Goal: Task Accomplishment & Management: Use online tool/utility

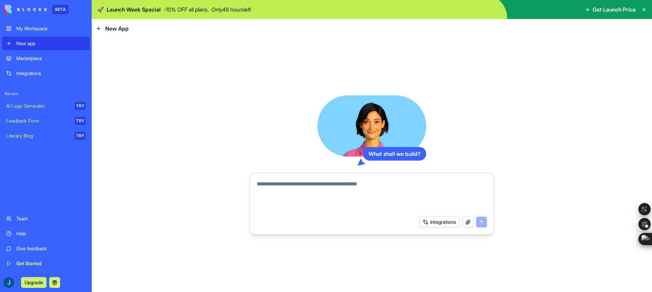
click at [185, 79] on div "What shall we build? Integrations" at bounding box center [372, 165] width 560 height 254
click at [154, 104] on div "What shall we build? Integrations" at bounding box center [372, 165] width 560 height 254
click at [44, 104] on div "AI Logo Generator" at bounding box center [38, 106] width 64 height 7
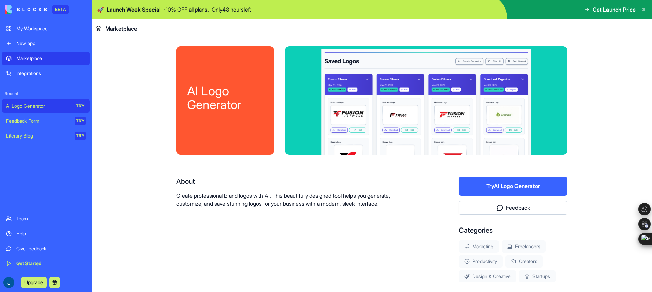
click at [471, 190] on button "Try AI Logo Generator" at bounding box center [513, 186] width 109 height 19
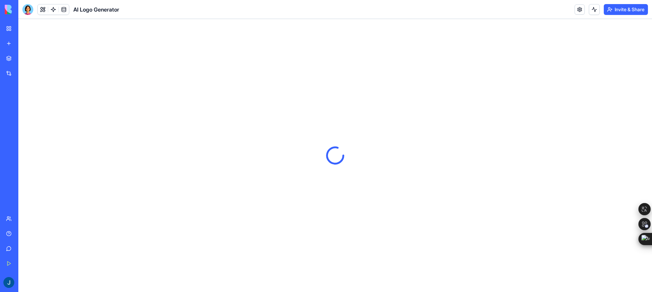
click at [87, 11] on span "AI Logo Generator" at bounding box center [96, 9] width 46 height 8
click at [579, 9] on link at bounding box center [579, 9] width 10 height 10
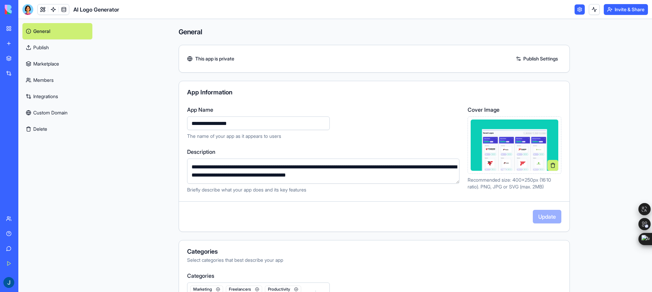
click at [161, 141] on div "**********" at bounding box center [374, 221] width 434 height 404
click at [51, 60] on link "Marketplace" at bounding box center [57, 64] width 70 height 16
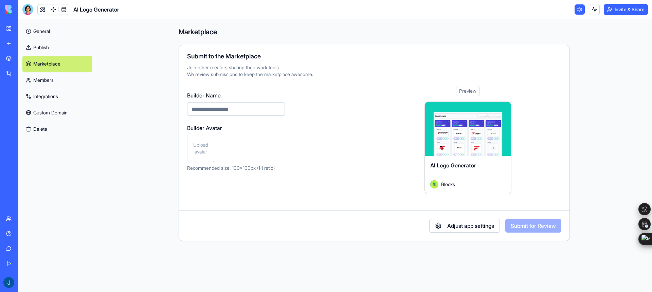
click at [49, 43] on link "Publish" at bounding box center [57, 47] width 70 height 16
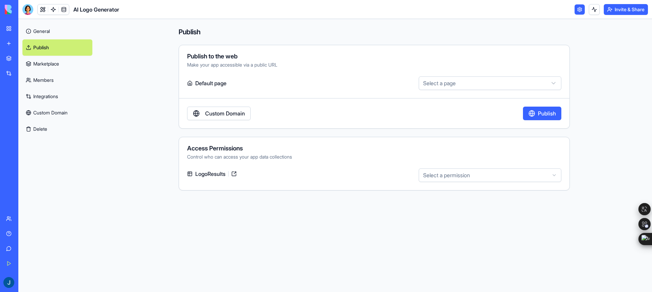
click at [50, 76] on link "Members" at bounding box center [57, 80] width 70 height 16
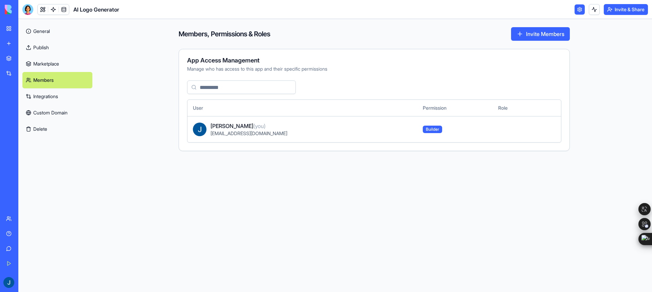
click at [52, 94] on link "Integrations" at bounding box center [57, 96] width 70 height 16
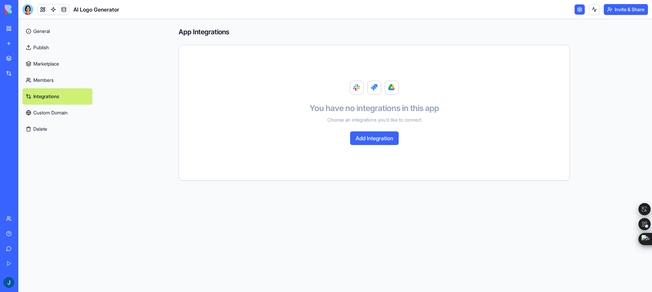
click at [54, 112] on link "Custom Domain" at bounding box center [57, 113] width 70 height 16
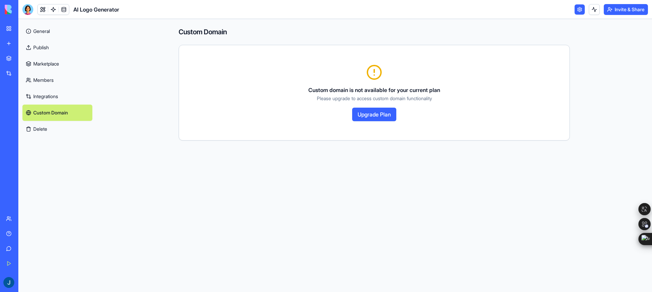
click at [55, 31] on link "General" at bounding box center [57, 31] width 70 height 16
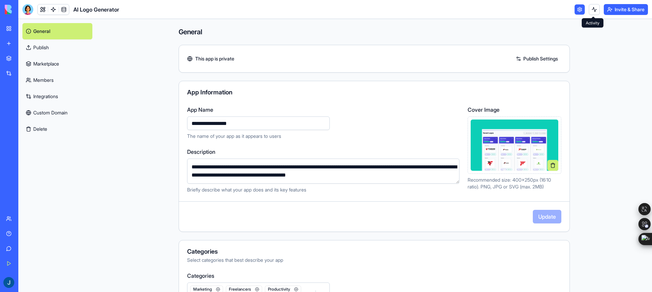
click at [591, 10] on button at bounding box center [594, 9] width 11 height 11
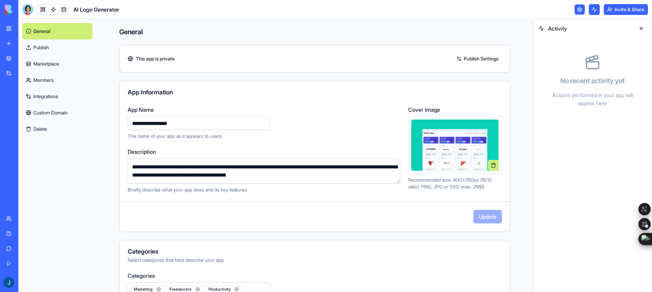
click at [591, 10] on button at bounding box center [594, 9] width 11 height 11
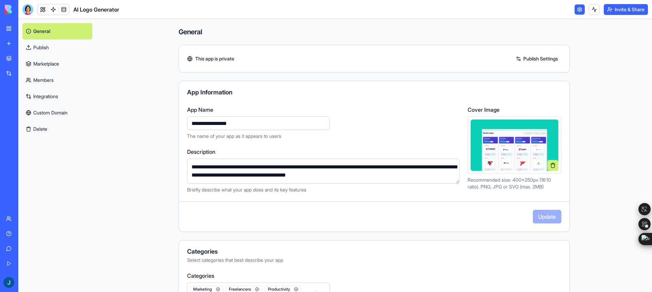
click at [579, 12] on link at bounding box center [579, 9] width 10 height 10
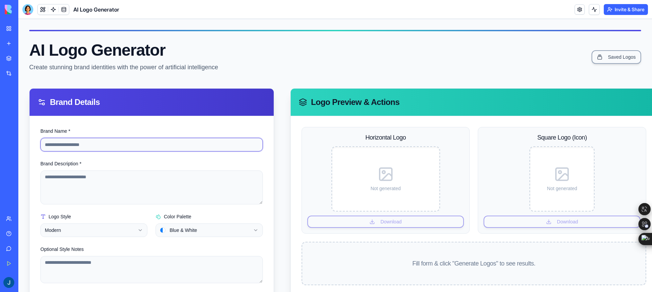
click at [124, 144] on input "Brand Name *" at bounding box center [151, 145] width 222 height 14
type input "****"
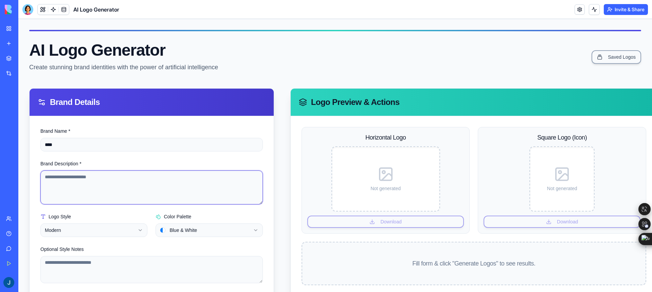
click at [130, 182] on textarea "Brand Description *" at bounding box center [151, 187] width 222 height 34
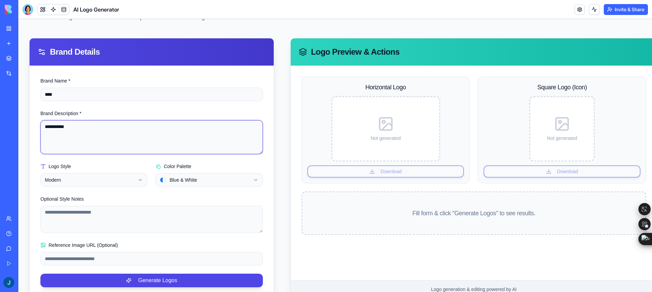
scroll to position [68, 0]
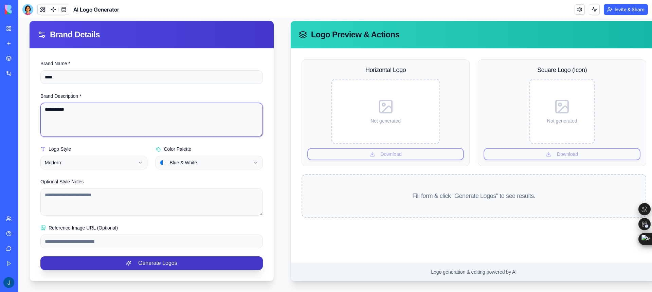
type textarea "**********"
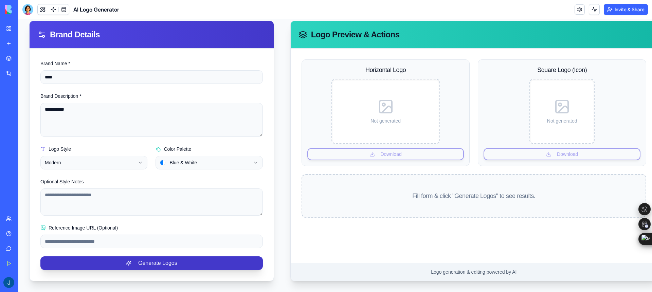
click at [111, 260] on button "Generate Logos" at bounding box center [151, 263] width 222 height 14
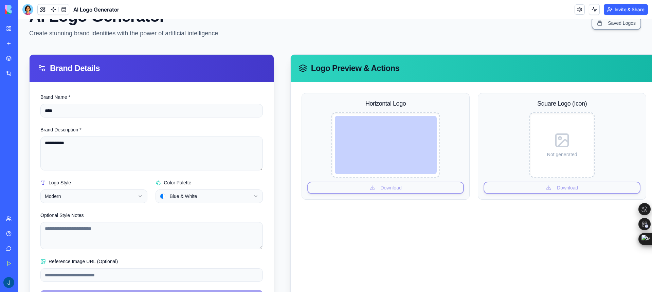
scroll to position [26, 0]
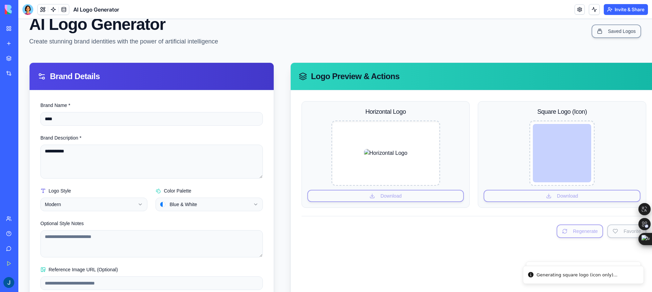
click at [467, 86] on div "Logo Preview & Actions" at bounding box center [474, 76] width 366 height 27
click at [384, 140] on div at bounding box center [385, 153] width 109 height 65
click at [440, 82] on div "Logo Preview & Actions" at bounding box center [474, 76] width 366 height 27
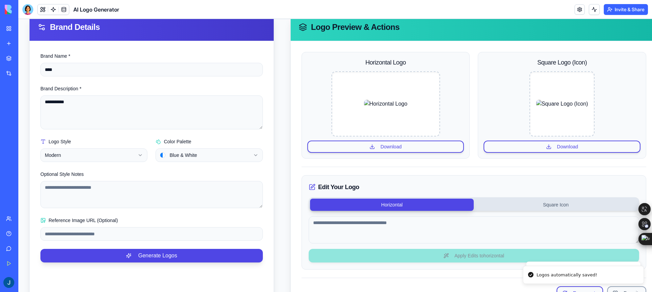
scroll to position [76, 0]
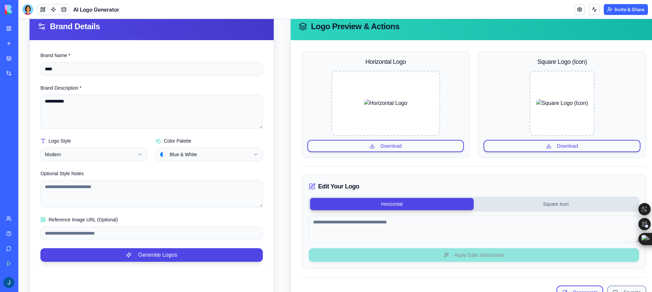
drag, startPoint x: 340, startPoint y: 103, endPoint x: 432, endPoint y: 101, distance: 92.7
click at [432, 101] on div "Horizontal Logo Download" at bounding box center [385, 104] width 168 height 107
click at [456, 98] on div "Horizontal Logo Download" at bounding box center [385, 104] width 168 height 107
click at [348, 182] on h3 "Edit Your Logo" at bounding box center [474, 187] width 330 height 10
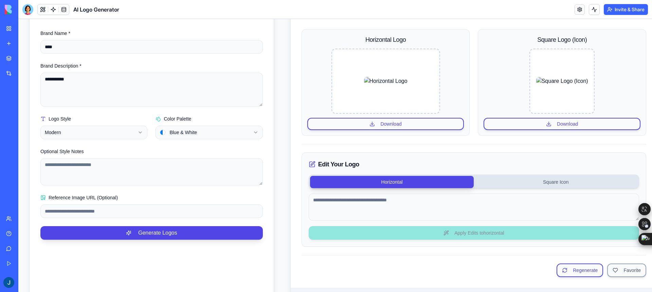
scroll to position [99, 0]
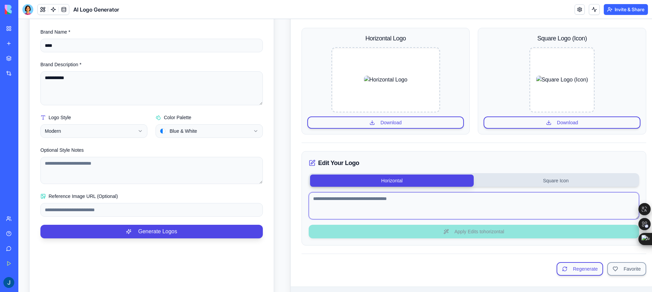
click at [358, 209] on textarea at bounding box center [474, 205] width 330 height 27
click at [532, 184] on button "Square Icon" at bounding box center [556, 180] width 164 height 12
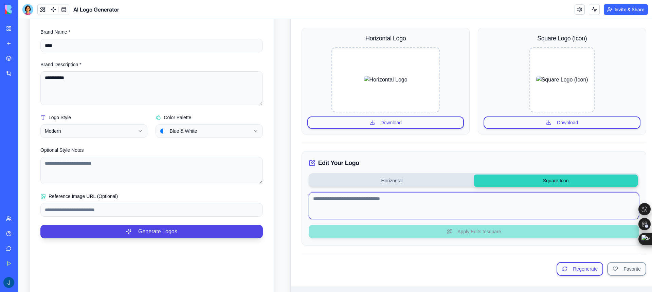
click at [451, 212] on textarea at bounding box center [474, 205] width 330 height 27
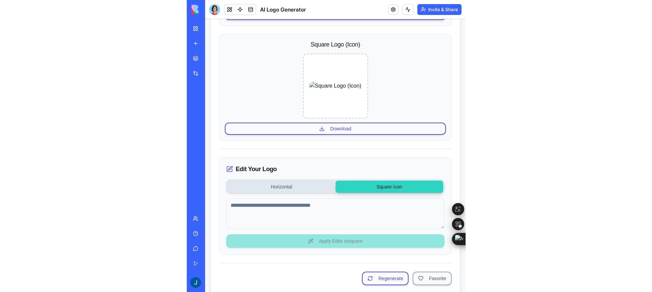
scroll to position [492, 0]
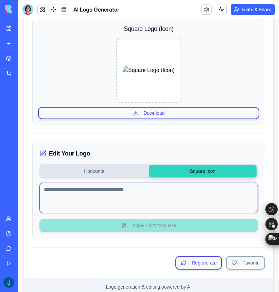
click at [120, 189] on textarea at bounding box center [148, 198] width 218 height 31
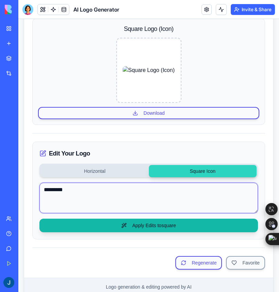
type textarea "*********"
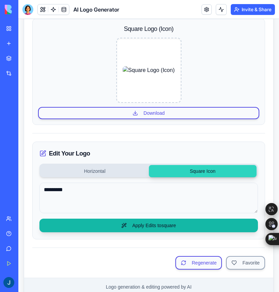
click at [138, 224] on button "Apply Edits to square" at bounding box center [148, 226] width 218 height 14
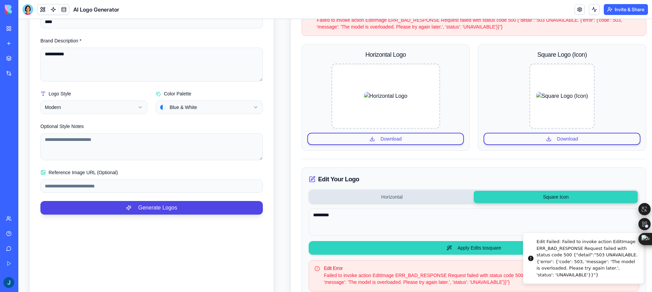
scroll to position [200, 0]
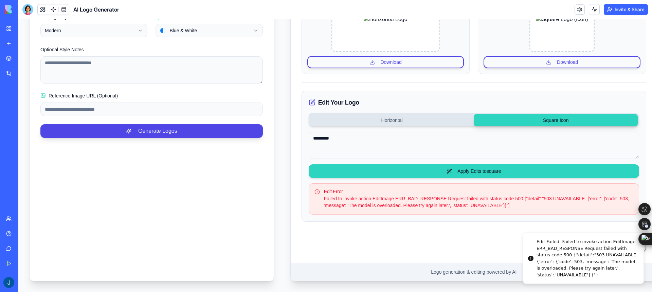
click at [404, 197] on div "Failed to invoke action EditImage ERR_BAD_RESPONSE Request failed with status c…" at bounding box center [473, 202] width 319 height 14
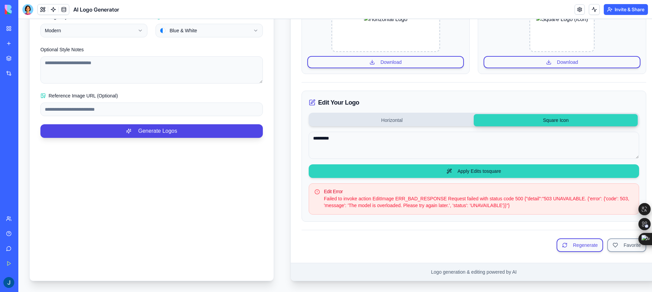
click at [367, 208] on div "Failed to invoke action EditImage ERR_BAD_RESPONSE Request failed with status c…" at bounding box center [473, 202] width 319 height 14
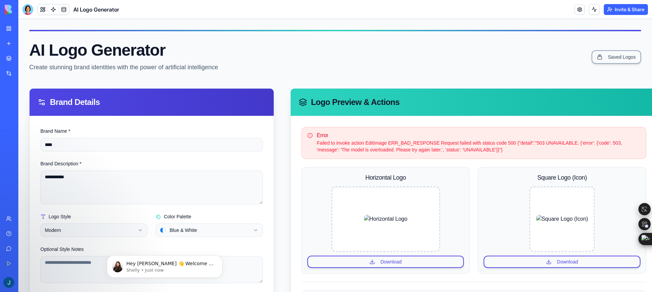
scroll to position [0, 0]
click at [43, 7] on button at bounding box center [43, 9] width 10 height 10
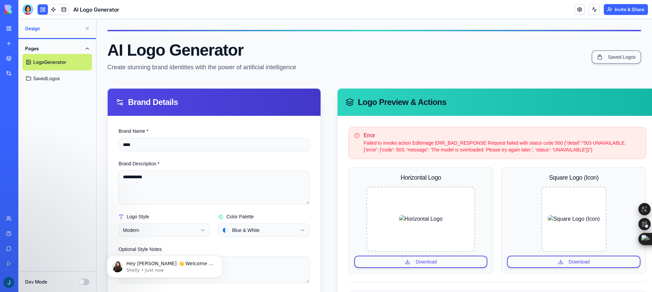
click at [51, 75] on link "SavedLogos" at bounding box center [57, 78] width 70 height 16
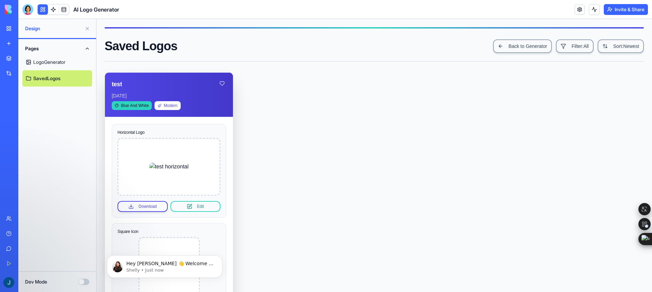
scroll to position [64, 0]
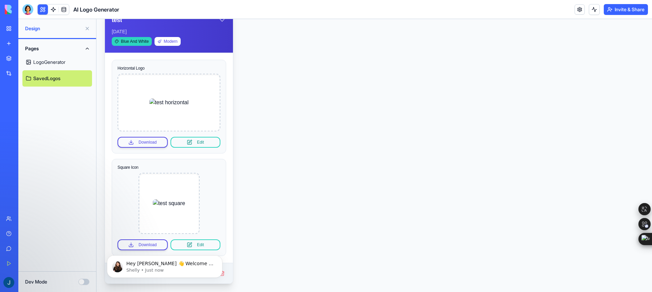
click at [53, 65] on link "LogoGenerator" at bounding box center [57, 62] width 70 height 16
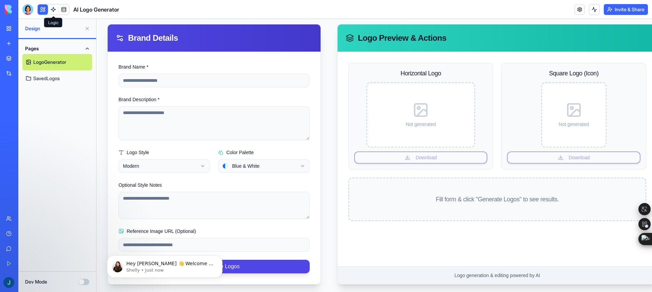
click at [53, 10] on link at bounding box center [53, 9] width 10 height 10
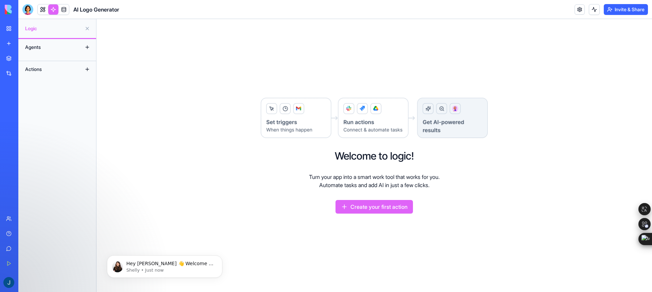
click at [210, 123] on div "Welcome to logic! Turn your app into a smart work tool that works for you. Auto…" at bounding box center [373, 155] width 555 height 273
click at [253, 142] on div "Welcome to logic! Turn your app into a smart work tool that works for you. Auto…" at bounding box center [373, 155] width 555 height 273
click at [43, 42] on div "Agents" at bounding box center [49, 47] width 54 height 11
click at [39, 47] on div "Agents" at bounding box center [49, 47] width 54 height 11
click at [88, 46] on button at bounding box center [87, 47] width 11 height 11
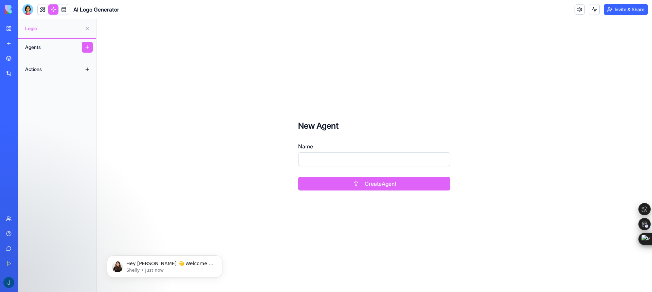
click at [88, 50] on button at bounding box center [87, 47] width 11 height 11
click at [317, 157] on input "Name" at bounding box center [374, 159] width 152 height 14
type input "****"
click at [351, 185] on button "Create Agent" at bounding box center [374, 184] width 152 height 14
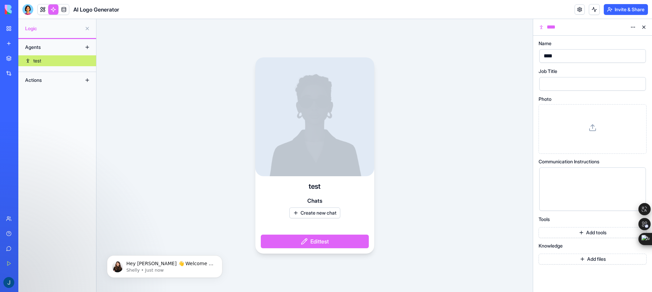
click at [555, 80] on div at bounding box center [586, 84] width 90 height 10
click at [574, 231] on button "Add tools" at bounding box center [592, 232] width 108 height 11
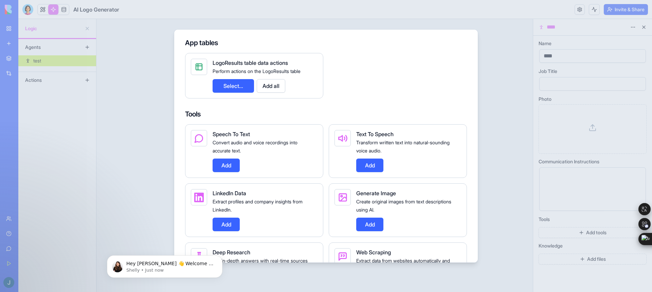
scroll to position [118, 0]
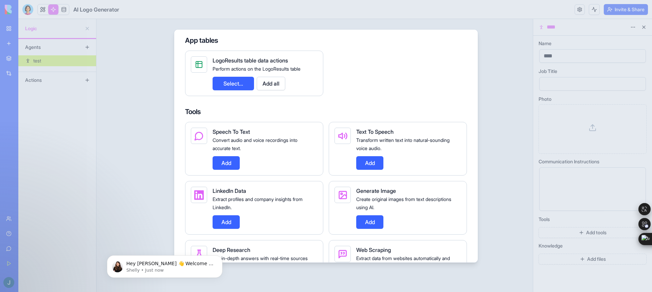
click at [248, 59] on span "LogoResults table data actions" at bounding box center [249, 60] width 75 height 7
click at [339, 71] on div "LogoResults table data actions Perform actions on the LogoResults table Select.…" at bounding box center [326, 73] width 282 height 45
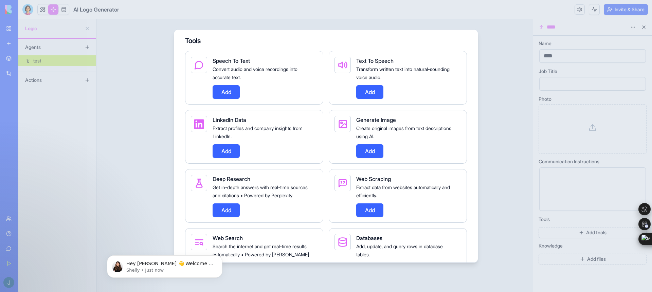
scroll to position [190, 0]
click at [255, 131] on div "Extract profiles and company insights from LinkedIn." at bounding box center [261, 131] width 99 height 16
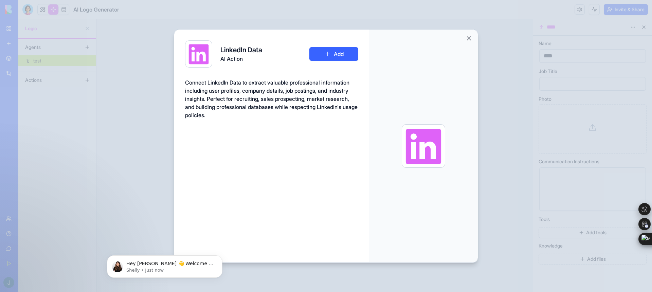
click at [260, 94] on div "Connect LinkedIn Data to extract valuable professional information including us…" at bounding box center [271, 98] width 173 height 41
click at [242, 82] on span "Connect LinkedIn Data to extract valuable professional information including us…" at bounding box center [271, 98] width 172 height 39
click at [334, 55] on button "Add" at bounding box center [333, 54] width 49 height 14
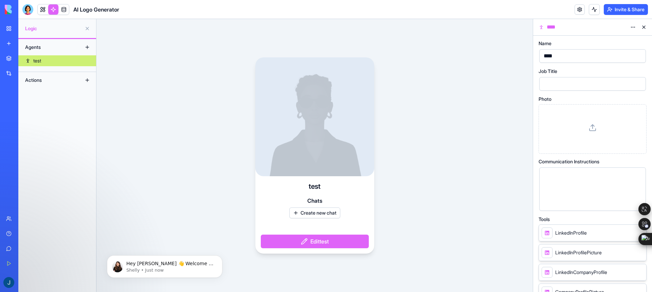
scroll to position [54, 0]
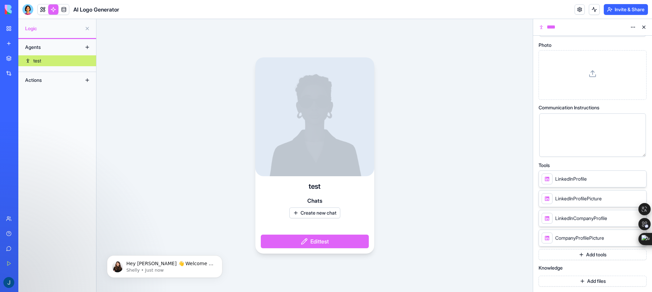
click at [575, 179] on span "LinkedInProfile" at bounding box center [571, 178] width 32 height 7
click at [631, 179] on icon at bounding box center [630, 178] width 5 height 5
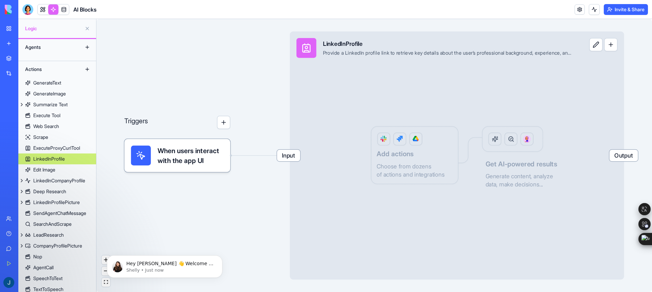
click at [216, 150] on span "When users interact with the app UI" at bounding box center [190, 156] width 66 height 20
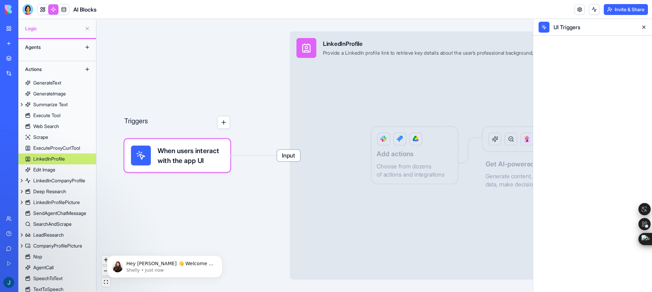
click at [576, 30] on div "UI Triggers" at bounding box center [594, 27] width 84 height 8
click at [291, 161] on span "Input" at bounding box center [288, 156] width 23 height 12
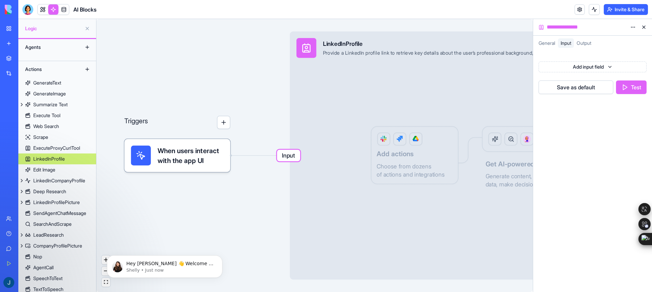
click at [313, 133] on div "Input LinkedInProfile Provide a LinkedIn profile link to retrieve key details a…" at bounding box center [457, 156] width 334 height 248
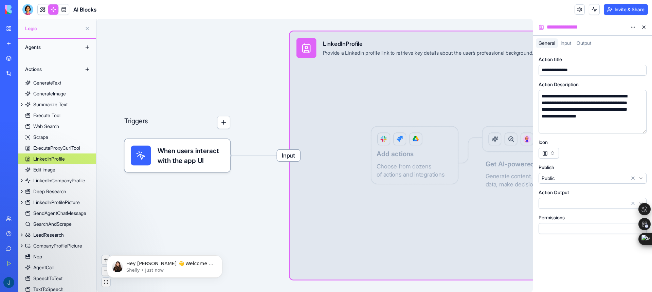
click at [342, 75] on div "Input LinkedInProfile Provide a LinkedIn profile link to retrieve key details a…" at bounding box center [457, 156] width 334 height 248
click at [575, 96] on div "**********" at bounding box center [585, 109] width 93 height 33
click at [576, 109] on div "**********" at bounding box center [585, 109] width 93 height 33
click at [592, 123] on div "**********" at bounding box center [585, 109] width 93 height 33
click at [562, 180] on html "**********" at bounding box center [326, 146] width 652 height 292
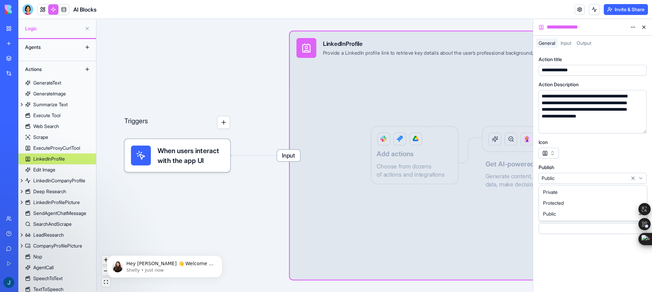
click at [451, 64] on div "Input LinkedInProfile Provide a LinkedIn profile link to retrieve key details a…" at bounding box center [434, 48] width 288 height 33
click at [633, 26] on html "**********" at bounding box center [326, 146] width 652 height 292
click at [644, 28] on html "**********" at bounding box center [326, 146] width 652 height 292
click at [644, 28] on button at bounding box center [643, 27] width 11 height 11
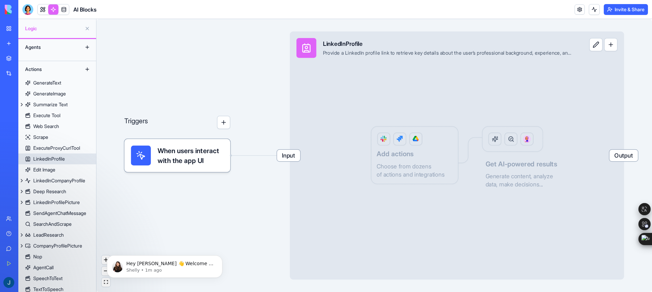
click at [598, 44] on button at bounding box center [595, 44] width 13 height 13
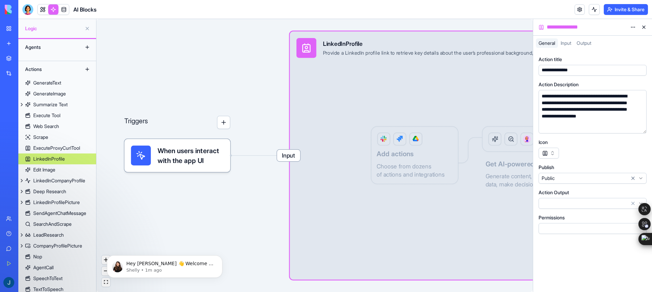
click at [483, 84] on div "Input LinkedInProfile Provide a LinkedIn profile link to retrieve key details a…" at bounding box center [457, 156] width 334 height 248
click at [562, 45] on span "Input" at bounding box center [565, 43] width 11 height 6
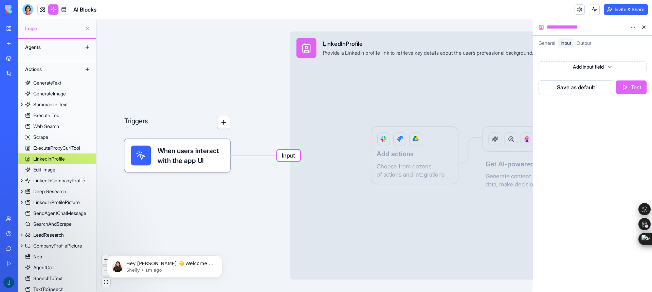
click at [585, 42] on span "Output" at bounding box center [583, 43] width 15 height 6
click at [546, 42] on span "General" at bounding box center [546, 43] width 17 height 6
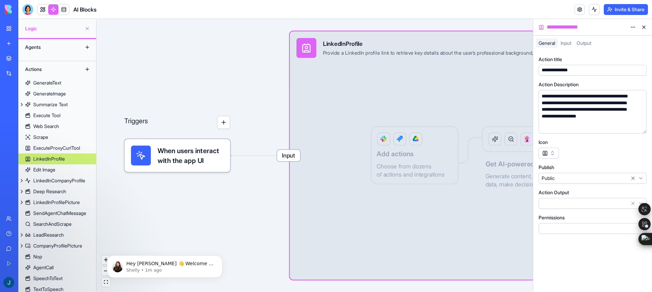
click at [645, 26] on button at bounding box center [643, 27] width 11 height 11
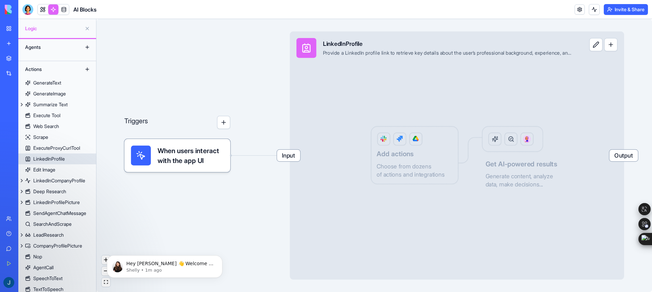
click at [622, 159] on span "Output" at bounding box center [623, 156] width 29 height 12
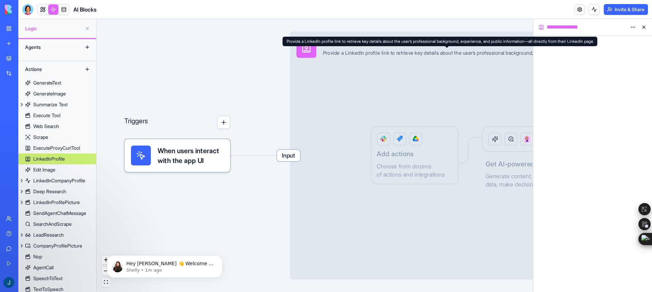
click at [498, 55] on div "Provide a LinkedIn profile link to retrieve key details about the user’s profes…" at bounding box center [447, 53] width 248 height 6
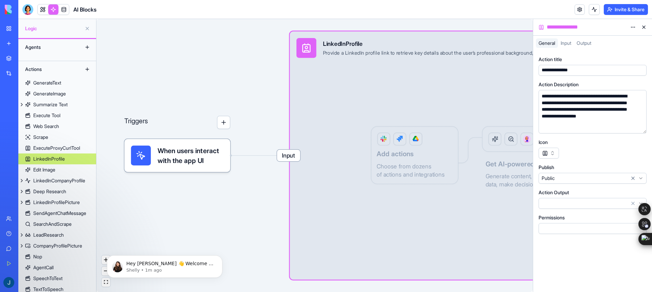
click at [294, 158] on span "Input" at bounding box center [288, 156] width 23 height 12
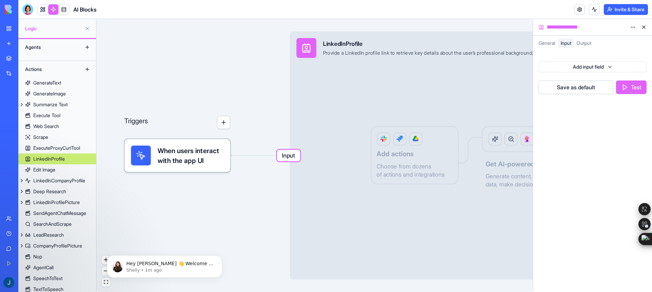
click at [230, 105] on div "Triggers When users interact with the app UI Input LinkedInProfile Provide a Li…" at bounding box center [314, 155] width 436 height 273
click at [186, 155] on span "When users interact with the app UI" at bounding box center [190, 156] width 66 height 20
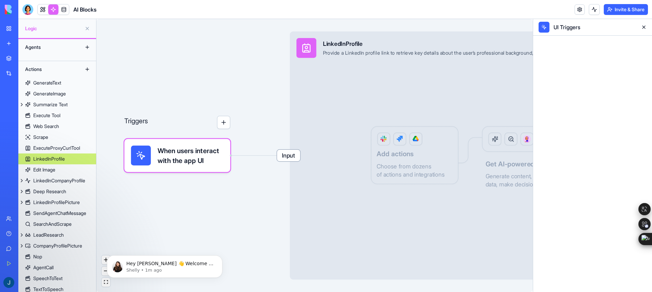
click at [643, 28] on button at bounding box center [643, 27] width 11 height 11
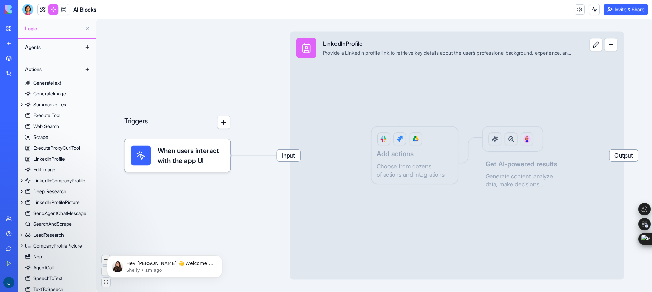
click at [106, 259] on body "Hey [PERSON_NAME] 👋 Welcome to Blocks 🙌 I'm here if you have any questions! [PE…" at bounding box center [164, 265] width 130 height 42
click at [103, 257] on body "Hey [PERSON_NAME] 👋 Welcome to Blocks 🙌 I'm here if you have any questions! [PE…" at bounding box center [164, 265] width 130 height 42
click at [220, 255] on button "Dismiss notification" at bounding box center [220, 257] width 9 height 9
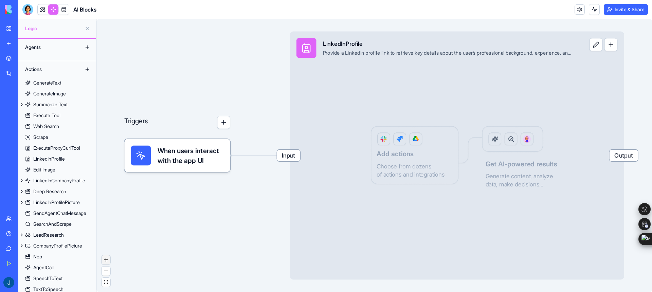
click at [108, 260] on button "zoom in" at bounding box center [105, 259] width 9 height 9
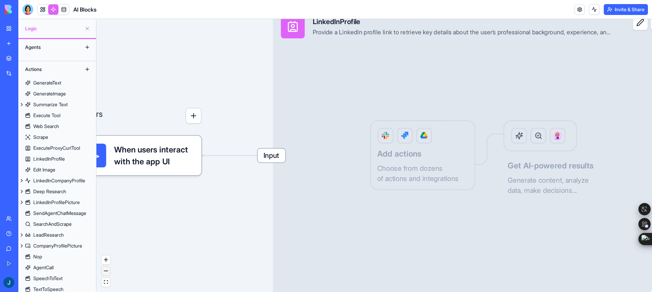
click at [107, 271] on icon "zoom out" at bounding box center [106, 271] width 4 height 1
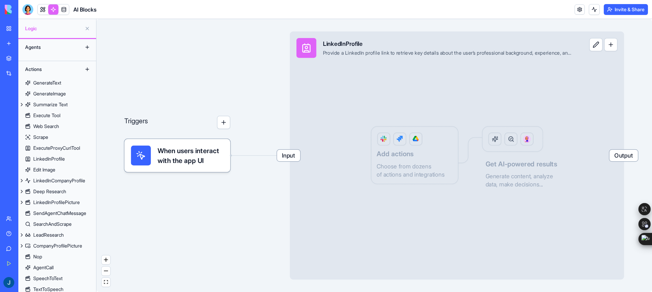
drag, startPoint x: 158, startPoint y: 221, endPoint x: 223, endPoint y: 212, distance: 66.1
click at [223, 212] on div "Triggers When users interact with the app UI Input LinkedInProfile Provide a Li…" at bounding box center [373, 155] width 555 height 273
drag, startPoint x: 183, startPoint y: 194, endPoint x: 236, endPoint y: 187, distance: 53.4
click at [236, 187] on div "Triggers When users interact with the app UI Input LinkedInProfile Provide a Li…" at bounding box center [373, 155] width 555 height 273
drag, startPoint x: 225, startPoint y: 101, endPoint x: 178, endPoint y: 100, distance: 47.9
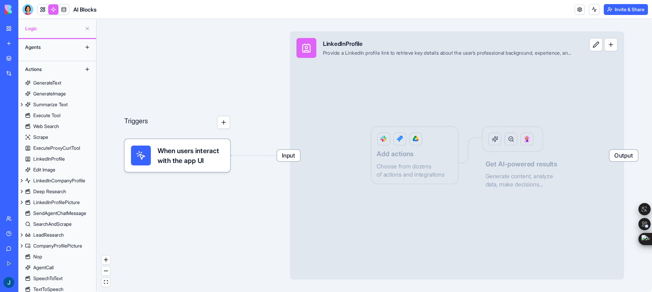
click at [178, 100] on div "Triggers When users interact with the app UI Input LinkedInProfile Provide a Li…" at bounding box center [373, 155] width 555 height 273
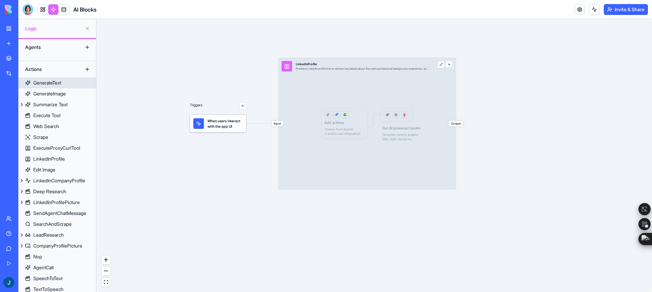
click at [48, 81] on div "GenerateText" at bounding box center [47, 82] width 28 height 7
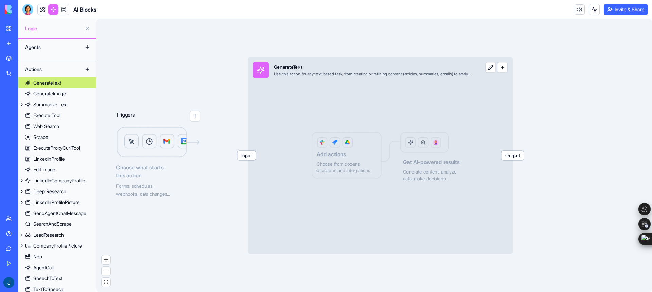
click at [162, 145] on img at bounding box center [158, 143] width 84 height 32
click at [195, 112] on button "button" at bounding box center [195, 116] width 11 height 11
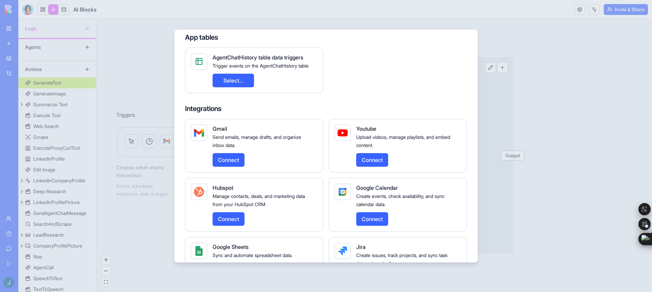
scroll to position [115, 0]
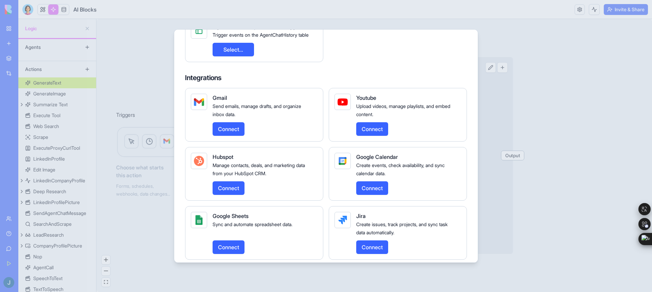
click at [110, 203] on div at bounding box center [326, 146] width 652 height 292
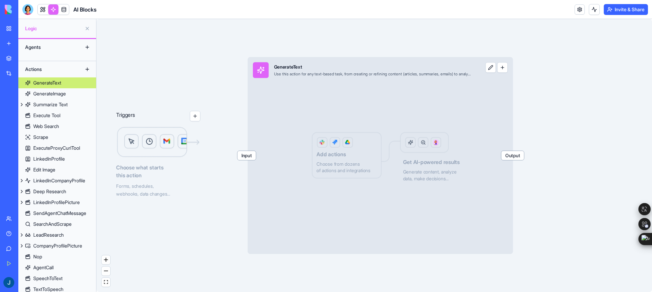
click at [171, 163] on div "Choose what starts this action Forms, schedules, webhooks, data changes..." at bounding box center [158, 162] width 84 height 71
click at [338, 121] on div "Input GenerateText Use this action for any text-based task, from creating or re…" at bounding box center [379, 155] width 265 height 197
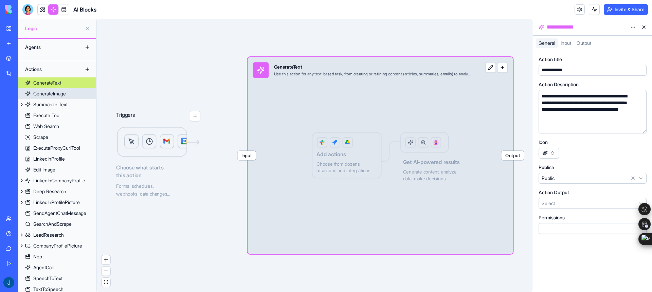
click at [30, 97] on link "GenerateImage" at bounding box center [57, 93] width 78 height 11
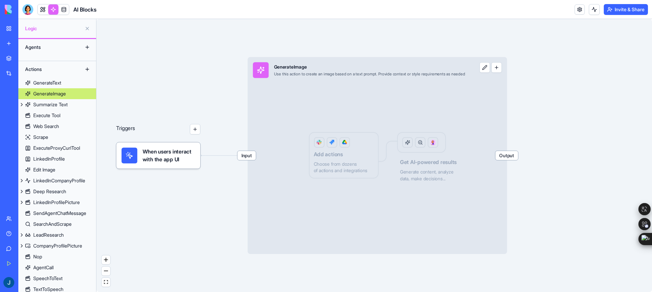
click at [359, 90] on div "Input GenerateImage Use this action to create an image based on a text prompt. …" at bounding box center [376, 155] width 259 height 197
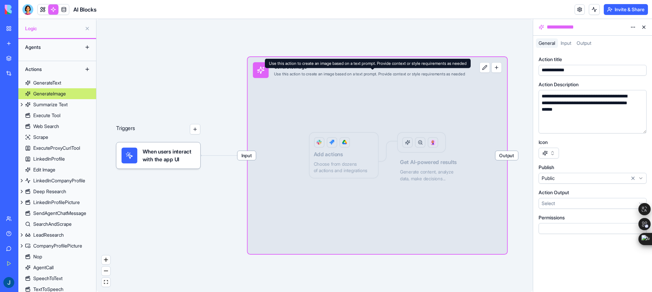
drag, startPoint x: 305, startPoint y: 72, endPoint x: 324, endPoint y: 79, distance: 20.1
click at [324, 79] on div "Input GenerateImage Use this action to create an image based on a text prompt. …" at bounding box center [358, 70] width 223 height 26
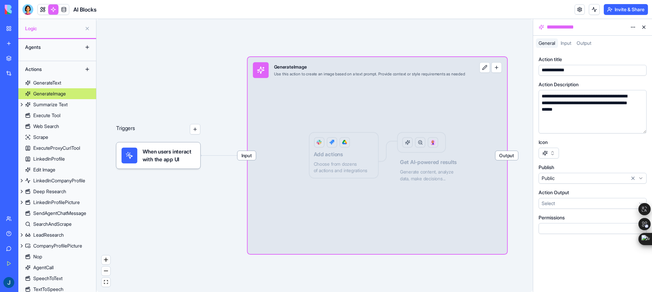
click at [410, 81] on div "Input GenerateImage Use this action to create an image based on a text prompt. …" at bounding box center [358, 70] width 223 height 26
click at [502, 68] on button "button" at bounding box center [496, 67] width 11 height 11
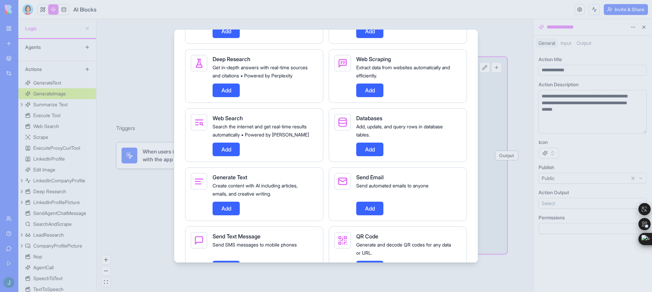
scroll to position [865, 0]
click at [271, 138] on span "Search the internet and get real-time results automatically • Powered by [PERSO…" at bounding box center [260, 131] width 96 height 14
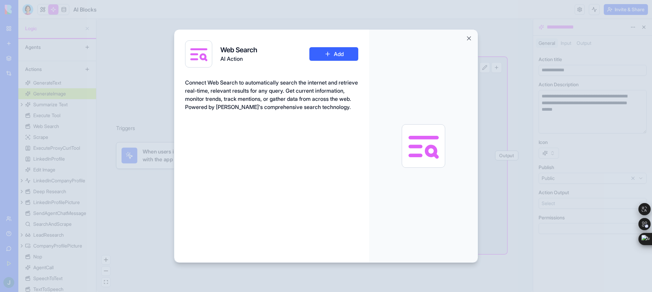
click at [340, 79] on span "Connect Web Search to automatically search the internet and retrieve real-time,…" at bounding box center [271, 94] width 173 height 31
click at [264, 82] on span "Connect Web Search to automatically search the internet and retrieve real-time,…" at bounding box center [271, 94] width 173 height 31
click at [221, 83] on span "Connect Web Search to automatically search the internet and retrieve real-time,…" at bounding box center [271, 94] width 173 height 31
click at [223, 105] on span "Connect Web Search to automatically search the internet and retrieve real-time,…" at bounding box center [271, 94] width 173 height 31
click at [262, 105] on span "Connect Web Search to automatically search the internet and retrieve real-time,…" at bounding box center [271, 94] width 173 height 31
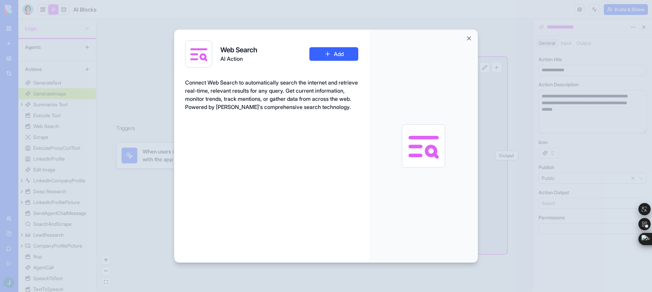
click at [262, 105] on span "Connect Web Search to automatically search the internet and retrieve real-time,…" at bounding box center [271, 94] width 173 height 31
copy span "[PERSON_NAME]'s"
click at [247, 98] on span "Connect Web Search to automatically search the internet and retrieve real-time,…" at bounding box center [271, 94] width 173 height 31
click at [108, 90] on div at bounding box center [326, 146] width 652 height 292
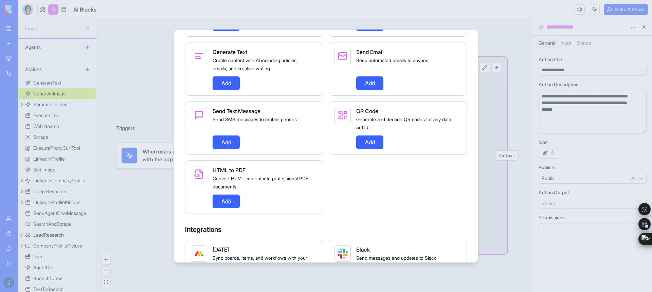
scroll to position [994, 0]
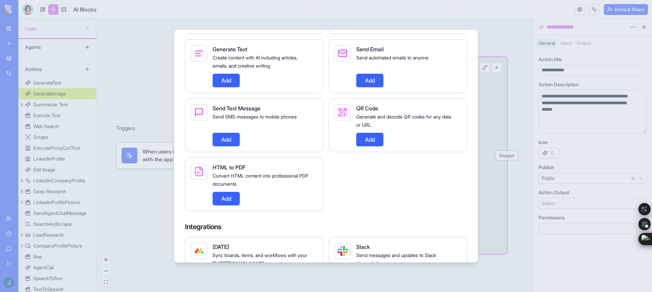
click at [265, 119] on span "Send SMS messages to mobile phones" at bounding box center [254, 117] width 84 height 6
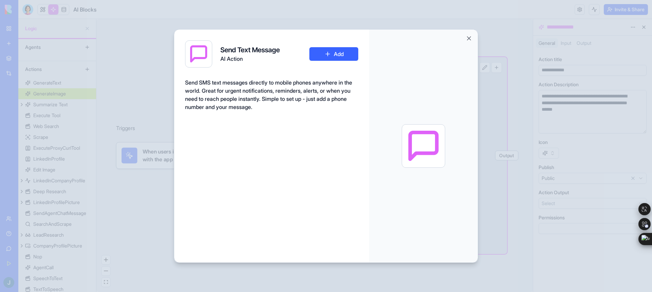
click at [301, 113] on div "Send SMS text messages directly to mobile phones anywhere in the world. Great f…" at bounding box center [271, 99] width 173 height 43
click at [158, 96] on div at bounding box center [326, 146] width 652 height 292
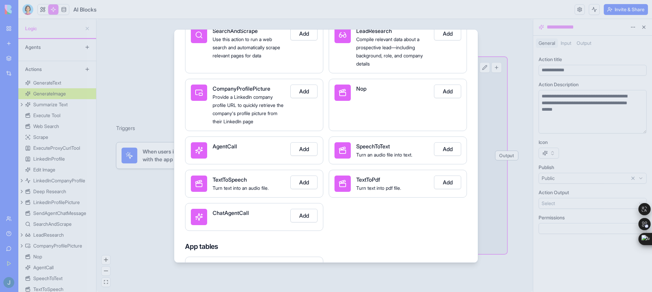
scroll to position [398, 0]
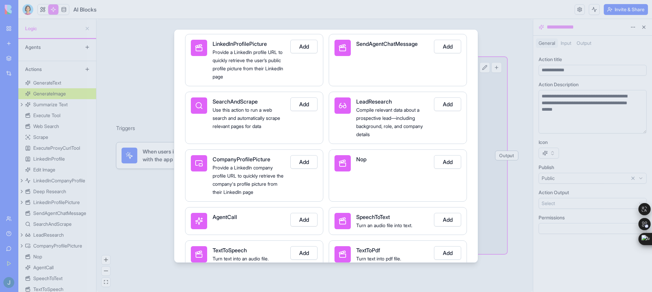
click at [376, 124] on span "Compile relevant data about a prospective lead—including background, role, and …" at bounding box center [389, 122] width 67 height 30
click at [448, 111] on button "Add" at bounding box center [447, 104] width 27 height 14
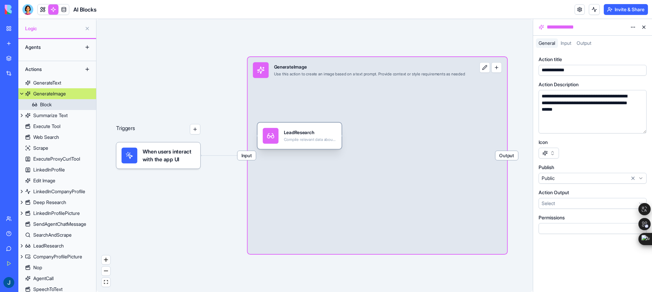
click at [299, 129] on div "LeadResearch Compile relevant data about a prospective lead—including backgroun…" at bounding box center [310, 136] width 53 height 16
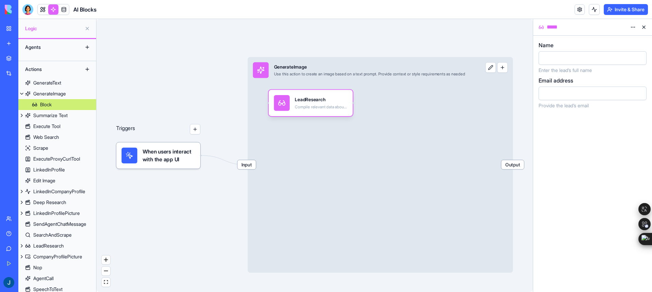
drag, startPoint x: 299, startPoint y: 129, endPoint x: 294, endPoint y: 91, distance: 38.4
click at [294, 91] on div "LeadResearch Compile relevant data about a prospective lead—including backgroun…" at bounding box center [310, 103] width 84 height 26
click at [315, 101] on div "LeadResearch" at bounding box center [321, 99] width 53 height 6
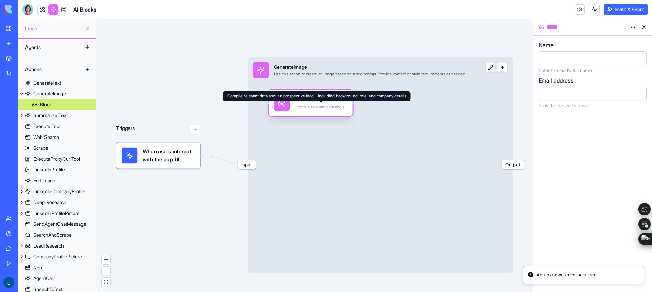
click at [316, 107] on div "Compile relevant data about a prospective lead—including background, role, and …" at bounding box center [321, 106] width 53 height 5
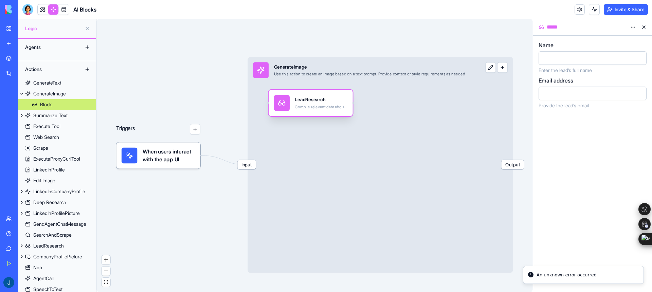
click at [316, 114] on div "LeadResearch Compile relevant data about a prospective lead—including backgroun…" at bounding box center [310, 103] width 84 height 26
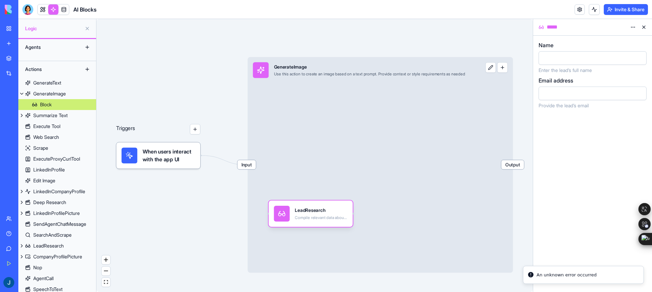
drag, startPoint x: 304, startPoint y: 107, endPoint x: 203, endPoint y: 217, distance: 149.2
click at [203, 217] on div "Triggers When users interact with the app UI Input GenerateImage Use this actio…" at bounding box center [314, 155] width 436 height 273
click at [213, 208] on div "Triggers When users interact with the app UI Input GenerateImage Use this actio…" at bounding box center [314, 155] width 436 height 273
click at [292, 211] on div "LeadResearch Compile relevant data about a prospective lead—including backgroun…" at bounding box center [311, 214] width 74 height 16
click at [307, 207] on div "LeadResearch" at bounding box center [321, 210] width 53 height 6
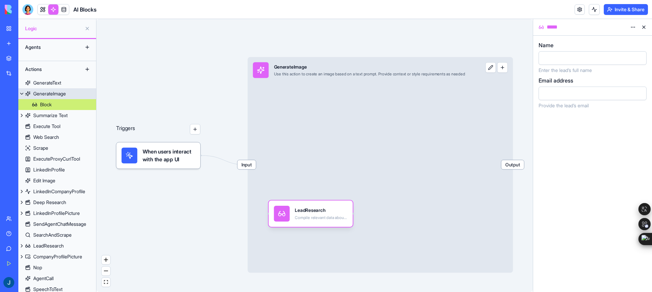
click at [309, 117] on div "Input GenerateImage Use this action to create an image based on a text prompt. …" at bounding box center [379, 165] width 265 height 216
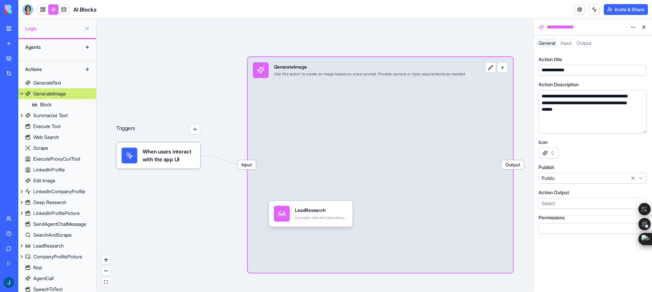
click at [503, 68] on button "button" at bounding box center [502, 67] width 11 height 11
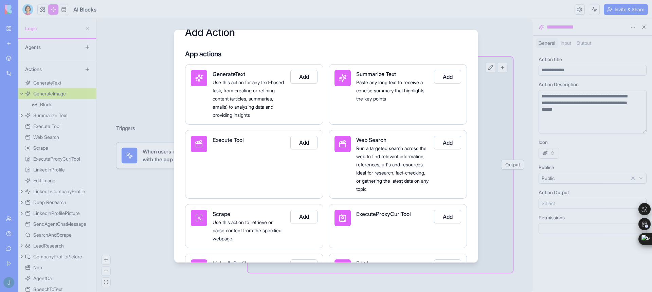
scroll to position [15, 0]
click at [304, 76] on button "Add" at bounding box center [303, 77] width 27 height 14
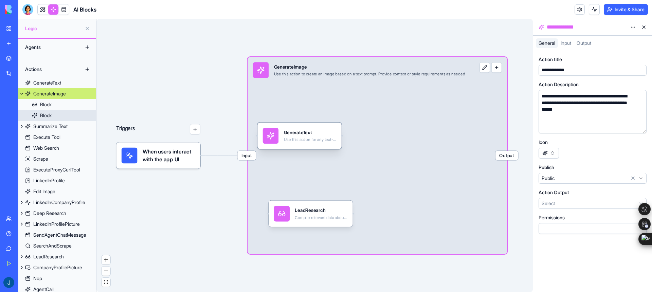
click at [301, 132] on div "GenerateText" at bounding box center [310, 132] width 53 height 6
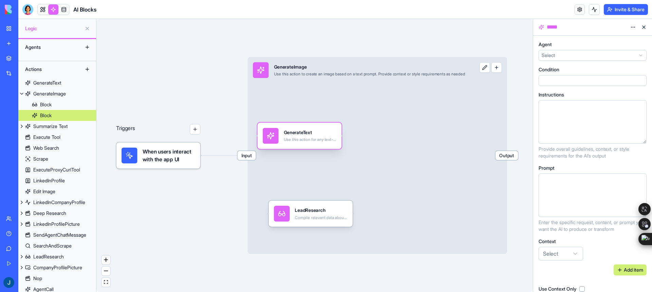
click at [301, 132] on div "GenerateText" at bounding box center [310, 132] width 53 height 6
click at [607, 58] on html "BETA My Workspace New app Marketplace Integrations Recent AI Logo Generator Fee…" at bounding box center [326, 146] width 652 height 292
click at [588, 49] on html "BETA My Workspace New app Marketplace Integrations Recent AI Logo Generator Fee…" at bounding box center [326, 146] width 652 height 292
click at [567, 82] on div at bounding box center [585, 80] width 93 height 7
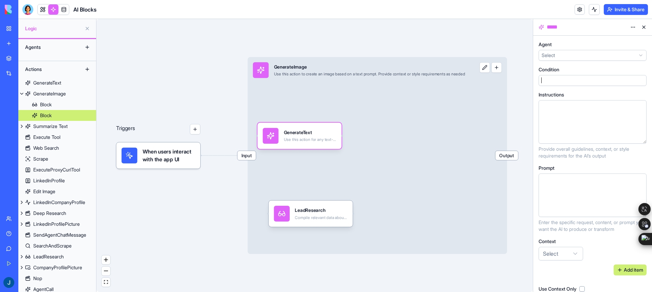
click at [574, 120] on div at bounding box center [585, 121] width 93 height 37
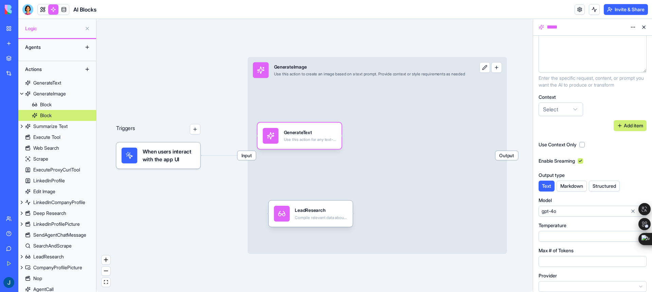
scroll to position [137, 0]
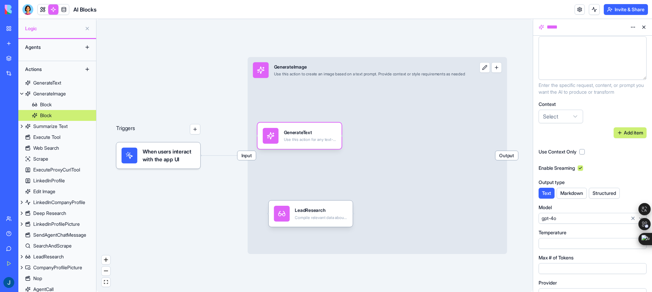
click at [566, 118] on html "BETA My Workspace New app Marketplace Integrations Recent AI Logo Generator Fee…" at bounding box center [326, 146] width 652 height 292
click at [614, 103] on html "BETA My Workspace New app Marketplace Integrations Recent AI Logo Generator Fee…" at bounding box center [326, 146] width 652 height 292
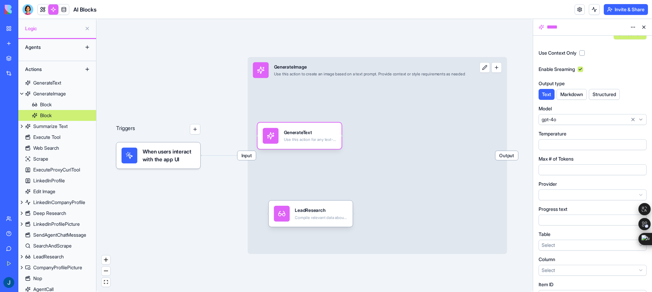
scroll to position [236, 0]
click at [573, 94] on button "Markdown" at bounding box center [571, 94] width 30 height 11
click at [610, 95] on button "Structured" at bounding box center [604, 94] width 31 height 11
click at [543, 95] on button "Text" at bounding box center [546, 94] width 17 height 11
click at [562, 116] on html "BETA My Workspace New app Marketplace Integrations Recent AI Logo Generator Fee…" at bounding box center [326, 146] width 652 height 292
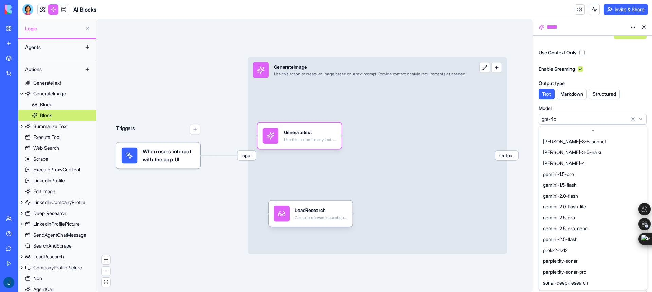
scroll to position [173, 0]
click at [401, 176] on div "Input GenerateImage Use this action to create an image based on a text prompt. …" at bounding box center [376, 155] width 259 height 197
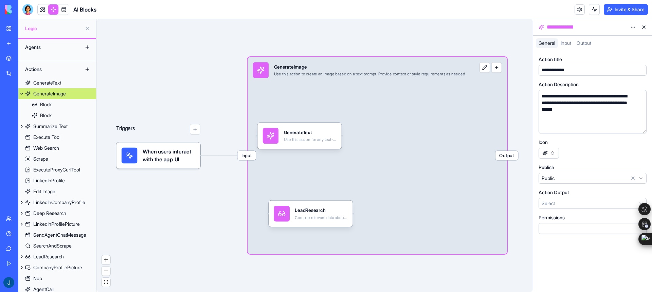
click at [502, 71] on button "button" at bounding box center [496, 67] width 11 height 11
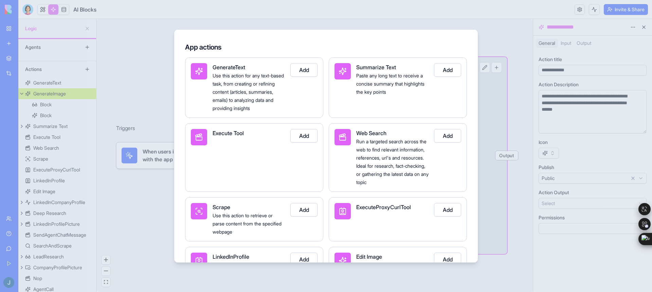
scroll to position [32, 0]
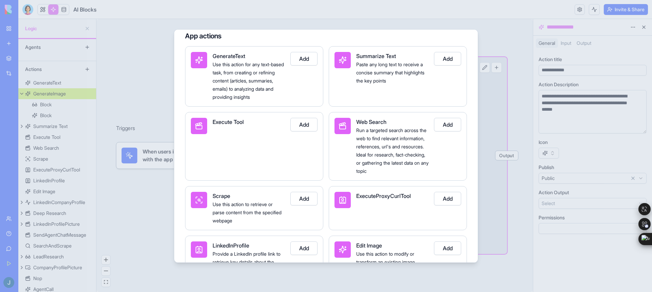
click at [302, 126] on button "Add" at bounding box center [303, 125] width 27 height 14
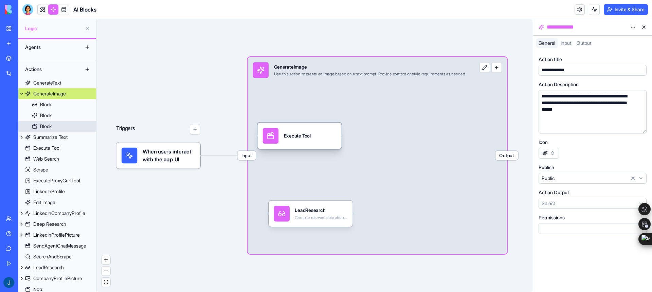
click at [309, 137] on div "Execute Tool" at bounding box center [297, 135] width 27 height 6
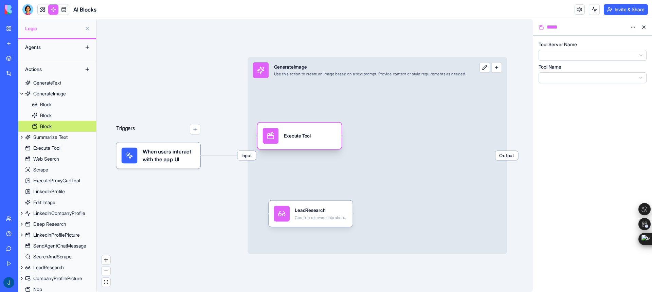
click at [309, 137] on div "Execute Tool" at bounding box center [297, 135] width 27 height 6
click at [568, 77] on html "BETA My Workspace New app Marketplace Integrations Recent AI Logo Generator Fee…" at bounding box center [326, 146] width 652 height 292
click at [593, 73] on html "BETA My Workspace New app Marketplace Integrations Recent AI Logo Generator Fee…" at bounding box center [326, 146] width 652 height 292
click at [577, 78] on html "BETA My Workspace New app Marketplace Integrations Recent AI Logo Generator Fee…" at bounding box center [326, 146] width 652 height 292
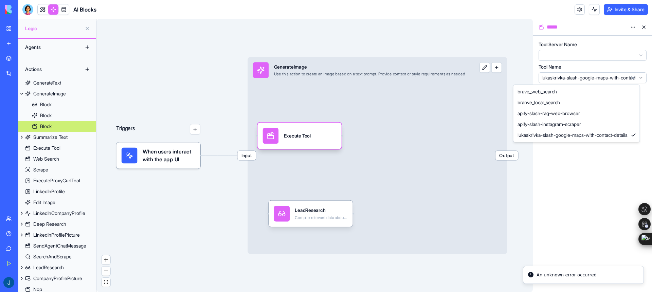
click at [579, 71] on html "BETA My Workspace New app Marketplace Integrations Recent AI Logo Generator Fee…" at bounding box center [326, 146] width 652 height 292
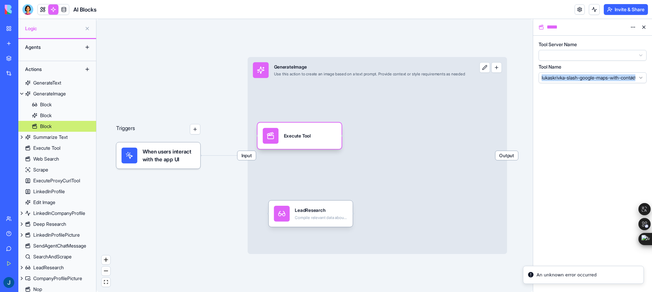
copy span "lukaskrivka-slash-google-maps-with-contact-details"
drag, startPoint x: 563, startPoint y: 66, endPoint x: 573, endPoint y: 87, distance: 23.0
click at [573, 87] on div "Tool Server Name Tool Name lukaskrivka-slash-google-maps-with-contact-details" at bounding box center [592, 63] width 108 height 50
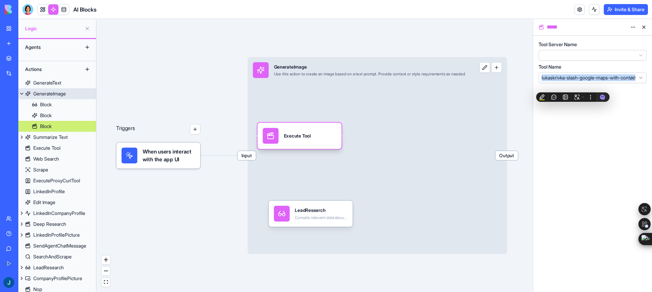
click at [502, 72] on button "button" at bounding box center [496, 67] width 11 height 11
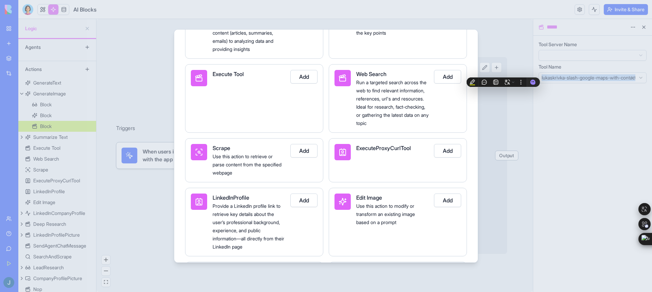
scroll to position [81, 0]
click at [450, 74] on button "Add" at bounding box center [447, 76] width 27 height 14
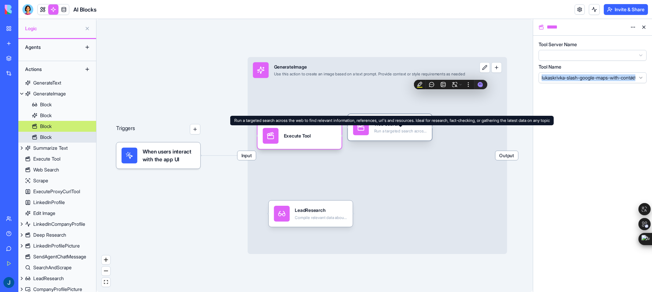
drag, startPoint x: 330, startPoint y: 142, endPoint x: 420, endPoint y: 133, distance: 90.7
click at [420, 133] on div "Run a targeted search across the web to find relevant information, references, …" at bounding box center [400, 131] width 53 height 5
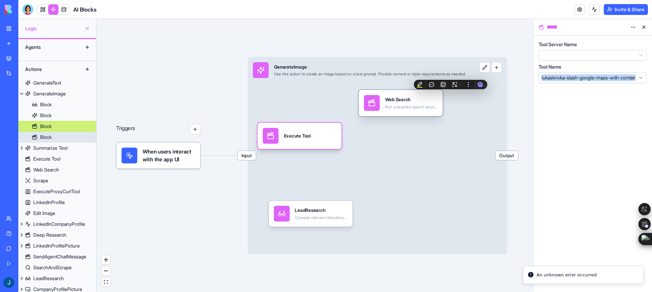
drag, startPoint x: 398, startPoint y: 130, endPoint x: 409, endPoint y: 103, distance: 28.9
click at [409, 103] on div "Web Search Run a targeted search across the web to find relevant information, r…" at bounding box center [411, 103] width 53 height 16
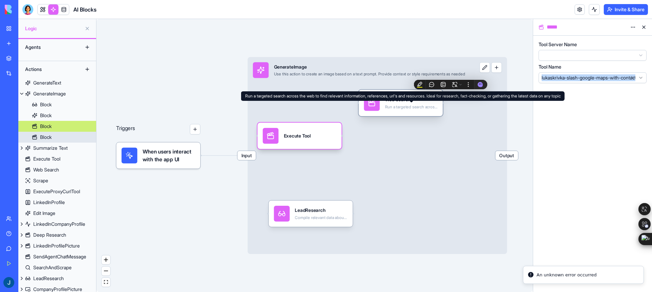
click at [405, 105] on div "Run a targeted search across the web to find relevant information, references, …" at bounding box center [411, 106] width 53 height 5
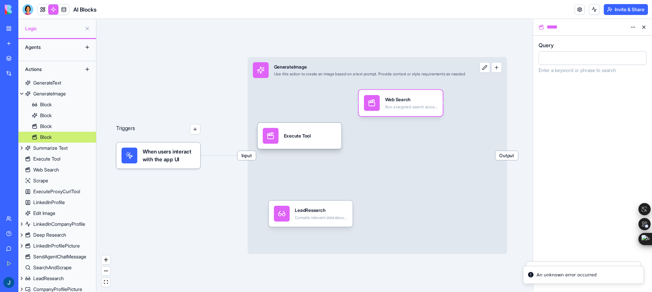
click at [563, 64] on div at bounding box center [592, 58] width 108 height 14
click at [576, 58] on div at bounding box center [587, 58] width 92 height 10
click at [637, 58] on button "button" at bounding box center [639, 58] width 11 height 11
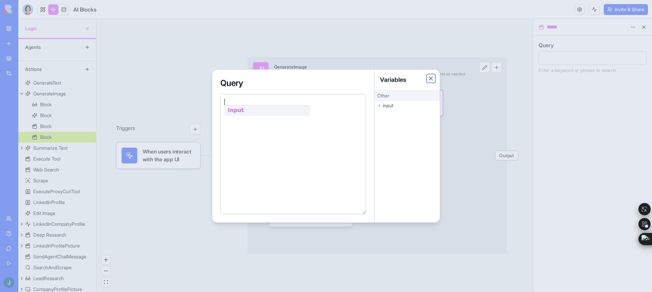
click at [430, 76] on button "Close" at bounding box center [430, 78] width 7 height 7
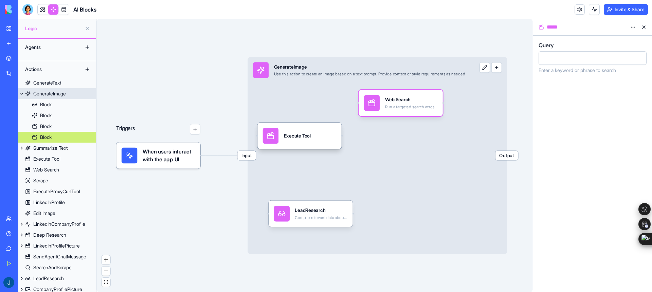
click at [389, 137] on div "Input GenerateImage Use this action to create an image based on a text prompt. …" at bounding box center [376, 155] width 259 height 197
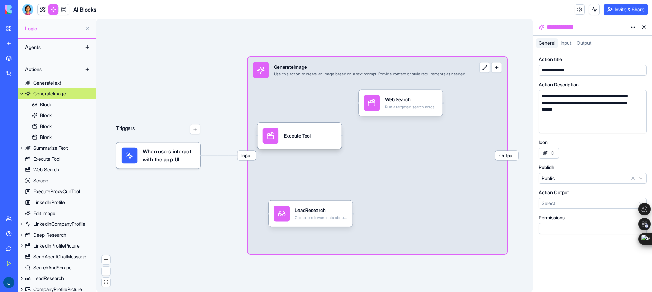
click at [502, 70] on button "button" at bounding box center [496, 67] width 11 height 11
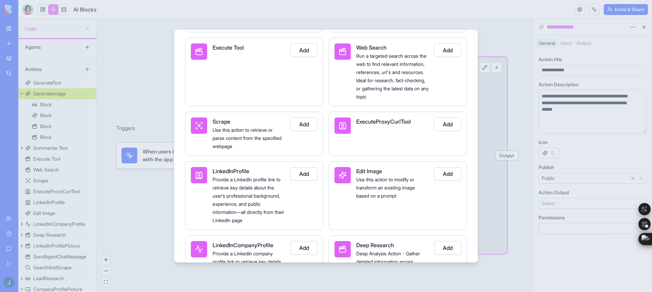
scroll to position [110, 0]
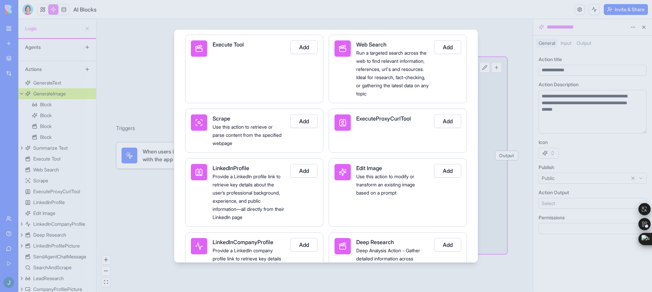
click at [305, 128] on button "Add" at bounding box center [303, 121] width 27 height 14
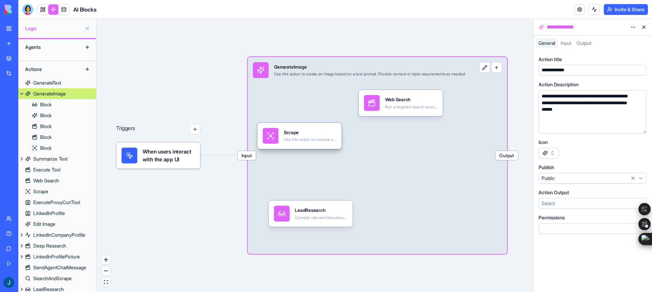
drag, startPoint x: 338, startPoint y: 133, endPoint x: 402, endPoint y: 138, distance: 63.7
drag, startPoint x: 321, startPoint y: 126, endPoint x: 420, endPoint y: 131, distance: 99.2
click at [420, 131] on div "Scrape Use this action to retrieve or parse content from the specified webpage" at bounding box center [398, 141] width 84 height 26
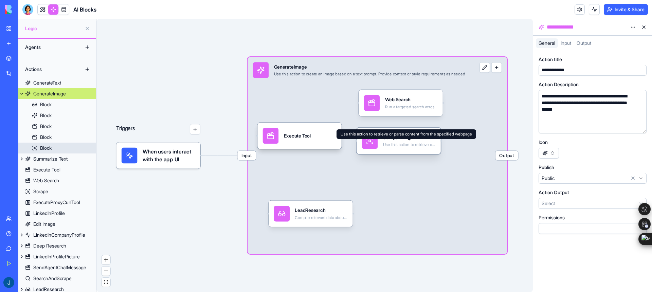
click at [389, 142] on div "Use this action to retrieve or parse content from the specified webpage" at bounding box center [409, 144] width 53 height 5
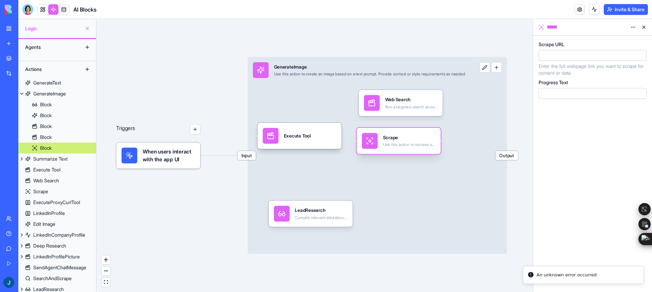
click at [400, 134] on div "Scrape Use this action to retrieve or parse content from the specified webpage" at bounding box center [409, 141] width 53 height 16
click at [573, 55] on div at bounding box center [585, 55] width 93 height 7
click at [448, 114] on div "Input GenerateImage Use this action to create an image based on a text prompt. …" at bounding box center [376, 155] width 259 height 197
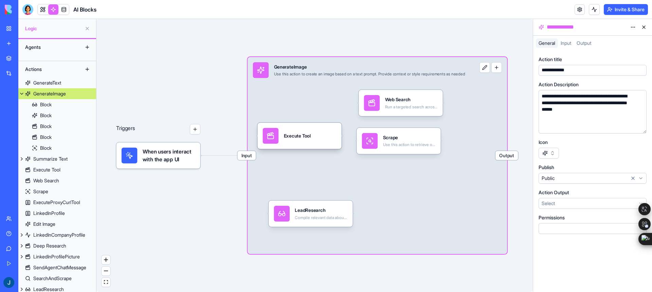
click at [502, 67] on button "button" at bounding box center [496, 67] width 11 height 11
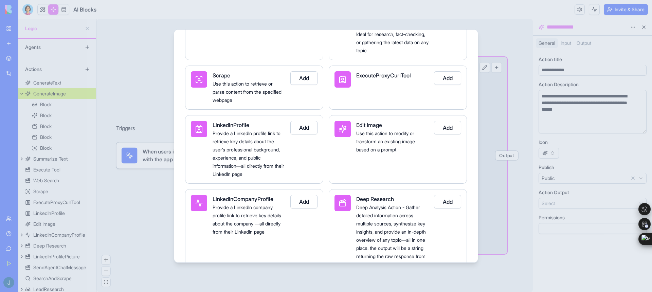
scroll to position [153, 0]
click at [398, 87] on div "ExecuteProxyCurlTool" at bounding box center [392, 87] width 72 height 33
click at [437, 84] on button "Add" at bounding box center [447, 78] width 27 height 14
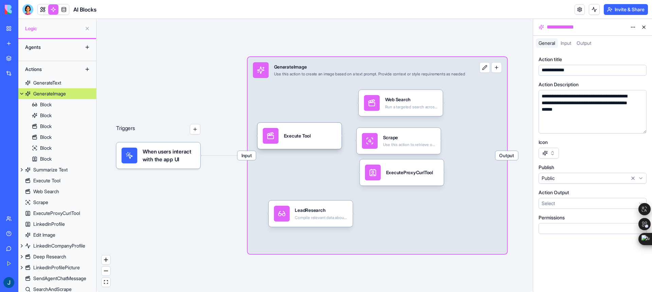
drag, startPoint x: 383, startPoint y: 165, endPoint x: 418, endPoint y: 178, distance: 37.5
click at [418, 178] on div "ExecuteProxyCurlTool" at bounding box center [409, 173] width 47 height 16
click at [392, 175] on div "ExecuteProxyCurlTool" at bounding box center [409, 172] width 47 height 6
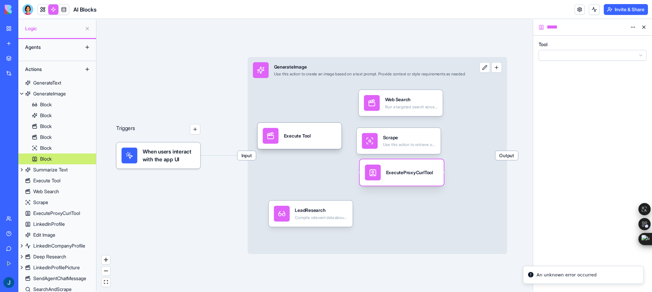
click at [392, 175] on div "ExecuteProxyCurlTool" at bounding box center [409, 172] width 47 height 6
click at [598, 53] on html "BETA My Workspace New app Marketplace Integrations Recent AI Logo Generator Fee…" at bounding box center [326, 146] width 652 height 292
click at [458, 172] on div "Input GenerateImage Use this action to create an image based on a text prompt. …" at bounding box center [376, 155] width 259 height 197
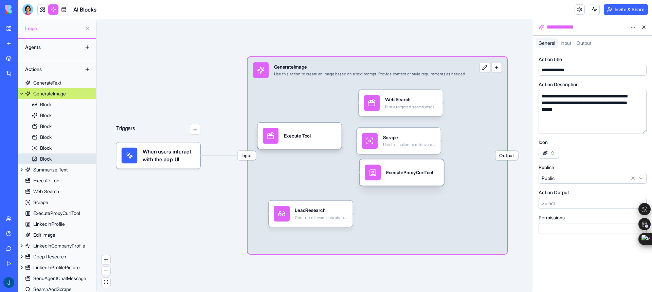
click at [403, 176] on div "ExecuteProxyCurlTool" at bounding box center [409, 173] width 47 height 16
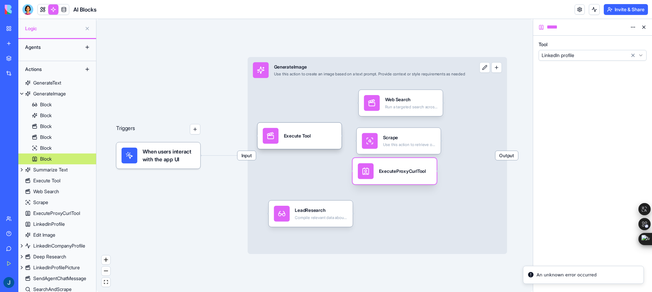
drag, startPoint x: 409, startPoint y: 168, endPoint x: 402, endPoint y: 167, distance: 7.3
click at [402, 167] on div "ExecuteProxyCurlTool" at bounding box center [402, 171] width 47 height 16
click at [459, 122] on div "Input GenerateImage Use this action to create an image based on a text prompt. …" at bounding box center [376, 155] width 259 height 197
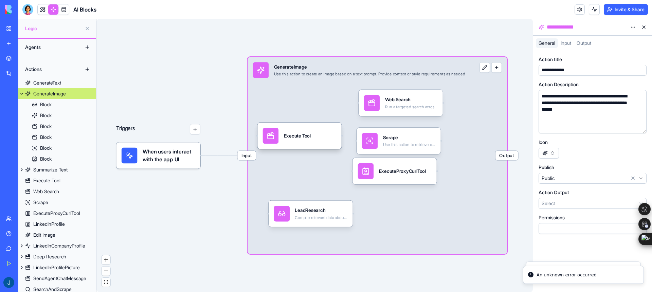
click at [500, 70] on button "button" at bounding box center [496, 67] width 11 height 11
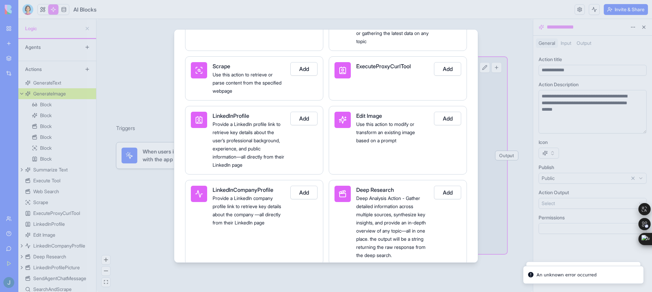
scroll to position [172, 0]
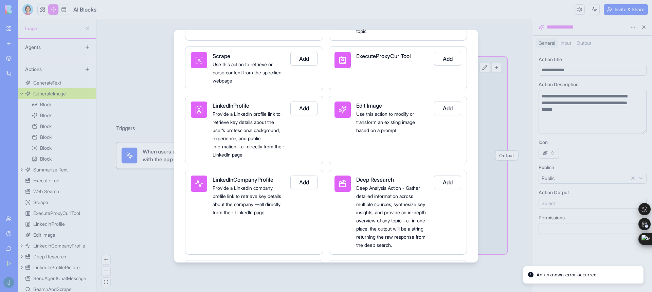
click at [297, 115] on button "Add" at bounding box center [303, 108] width 27 height 14
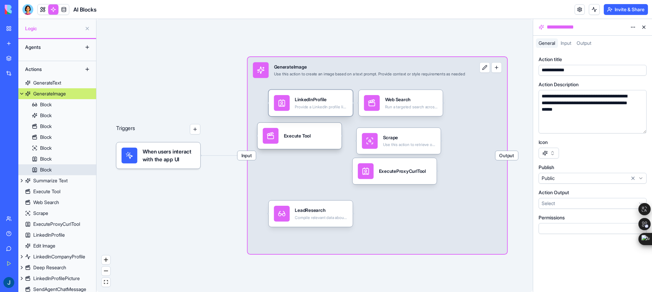
drag, startPoint x: 331, startPoint y: 132, endPoint x: 330, endPoint y: 93, distance: 39.8
click at [331, 97] on div "LinkedInProfile" at bounding box center [321, 99] width 53 height 6
click at [330, 93] on div "LinkedInProfile Provide a LinkedIn profile link to retrieve key details about t…" at bounding box center [310, 103] width 84 height 26
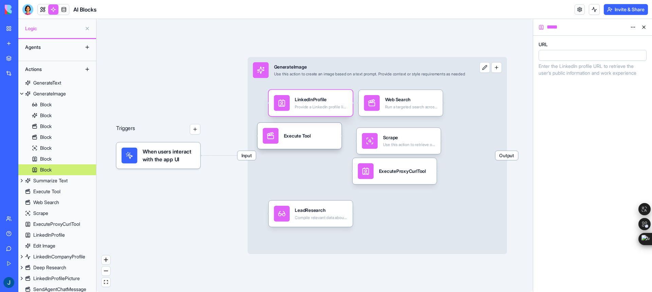
scroll to position [4, 0]
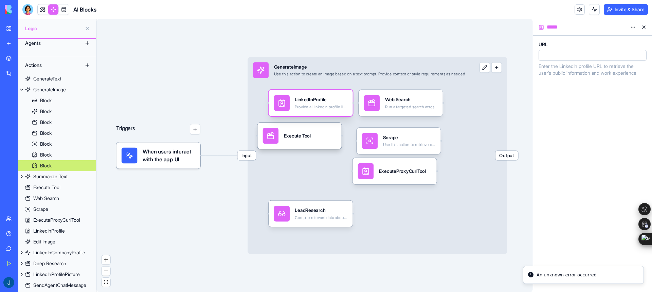
click at [316, 97] on div "LinkedInProfile" at bounding box center [321, 99] width 53 height 6
click at [569, 58] on div at bounding box center [585, 55] width 93 height 7
click at [502, 66] on button "button" at bounding box center [496, 67] width 11 height 11
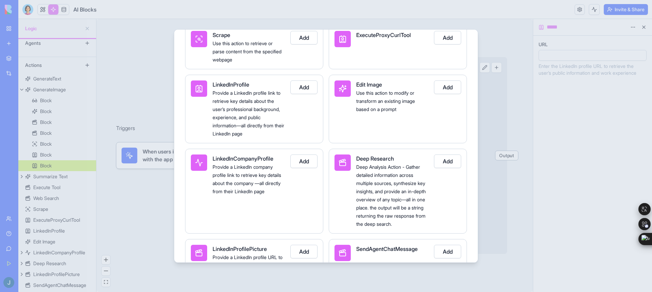
scroll to position [195, 0]
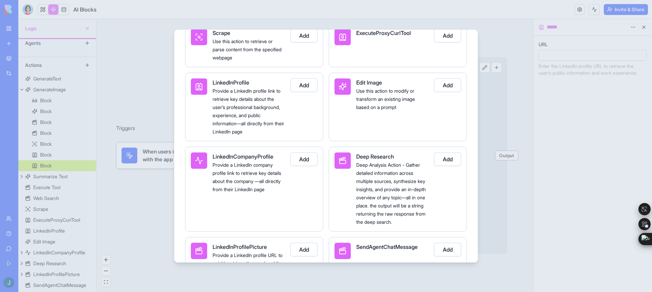
click at [447, 92] on button "Add" at bounding box center [447, 85] width 27 height 14
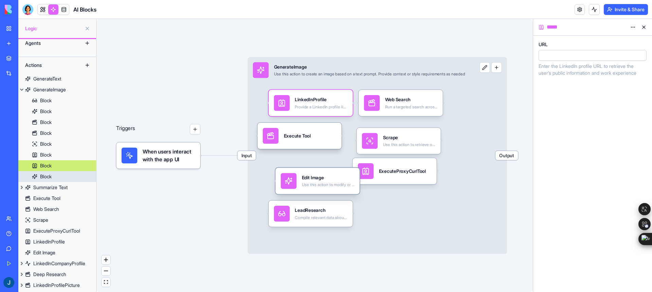
drag, startPoint x: 309, startPoint y: 155, endPoint x: 316, endPoint y: 184, distance: 29.2
click at [316, 184] on div "Use this action to modify or transform an existing image based on a prompt" at bounding box center [328, 184] width 53 height 5
click at [304, 179] on div "Edit Image" at bounding box center [328, 177] width 53 height 6
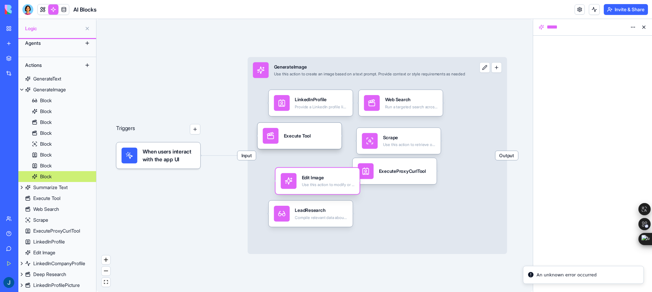
scroll to position [15, 0]
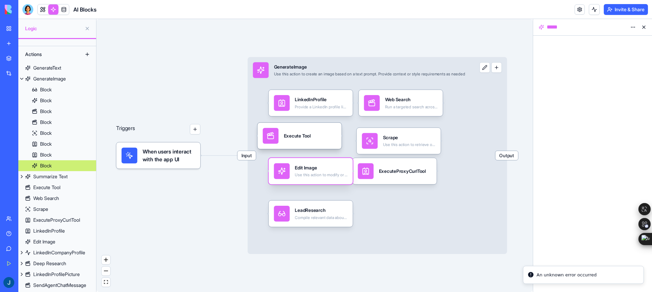
drag, startPoint x: 310, startPoint y: 174, endPoint x: 300, endPoint y: 169, distance: 11.2
click at [300, 169] on div "Edit Image" at bounding box center [321, 168] width 53 height 6
click at [318, 169] on div "Edit Image" at bounding box center [321, 168] width 53 height 6
click at [361, 190] on div "Input GenerateImage Use this action to create an image based on a text prompt. …" at bounding box center [376, 155] width 259 height 197
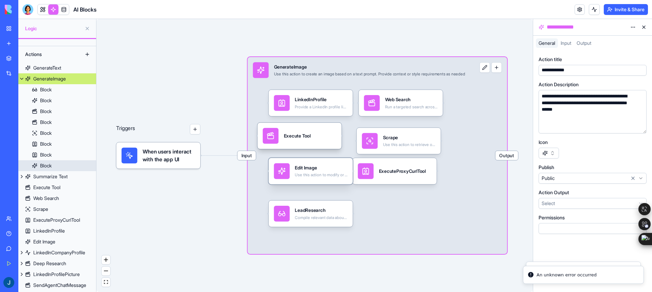
click at [319, 169] on div "Edit Image" at bounding box center [321, 168] width 53 height 6
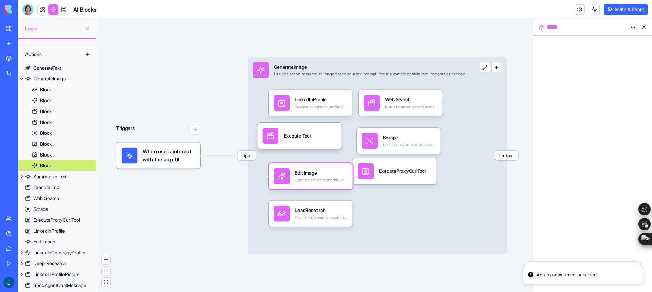
scroll to position [15, 0]
drag, startPoint x: 324, startPoint y: 173, endPoint x: 308, endPoint y: 174, distance: 15.6
click at [308, 174] on div "Edit Image" at bounding box center [321, 173] width 53 height 6
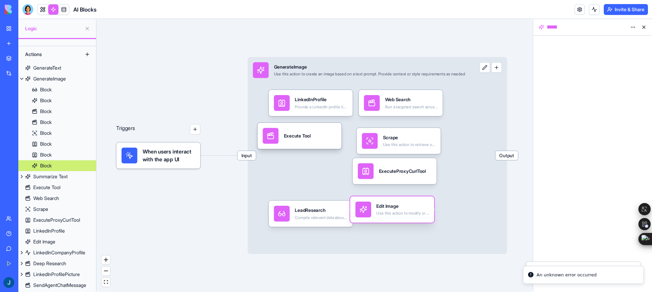
drag, startPoint x: 329, startPoint y: 175, endPoint x: 411, endPoint y: 208, distance: 88.0
click at [411, 208] on div "Edit Image" at bounding box center [402, 206] width 53 height 6
drag, startPoint x: 434, startPoint y: 209, endPoint x: 480, endPoint y: 186, distance: 50.7
click at [480, 186] on div "Triggers When users interact with the app UI Input GenerateImage Use this actio…" at bounding box center [458, 189] width 422 height 264
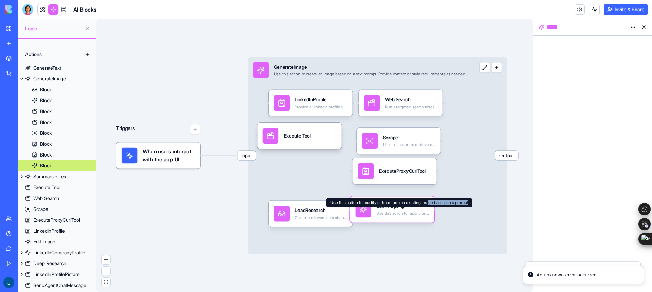
drag, startPoint x: 391, startPoint y: 208, endPoint x: 433, endPoint y: 201, distance: 42.0
click at [433, 201] on div "Use this action to modify or transform an existing image based on a prompt Use …" at bounding box center [399, 203] width 146 height 10
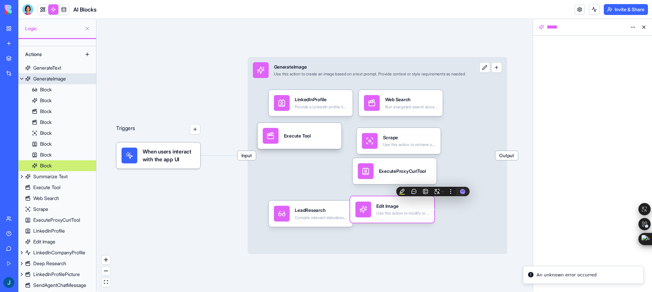
click at [317, 172] on div "Input GenerateImage Use this action to create an image based on a text prompt. …" at bounding box center [376, 155] width 259 height 197
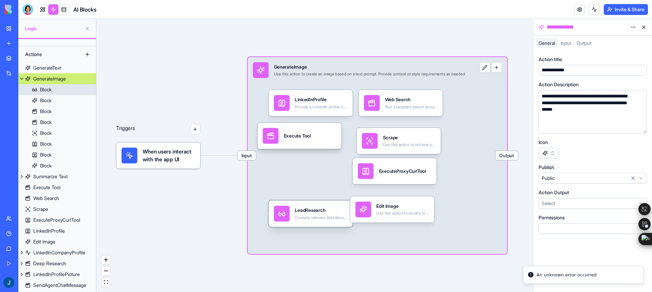
scroll to position [0, 0]
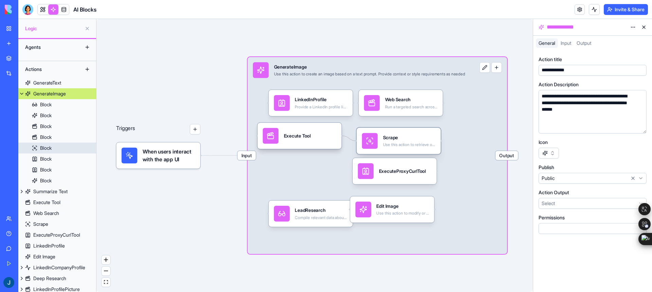
drag, startPoint x: 341, startPoint y: 136, endPoint x: 358, endPoint y: 142, distance: 18.0
click at [358, 142] on div "Triggers When users interact with the app UI Input GenerateImage Use this actio…" at bounding box center [458, 189] width 422 height 264
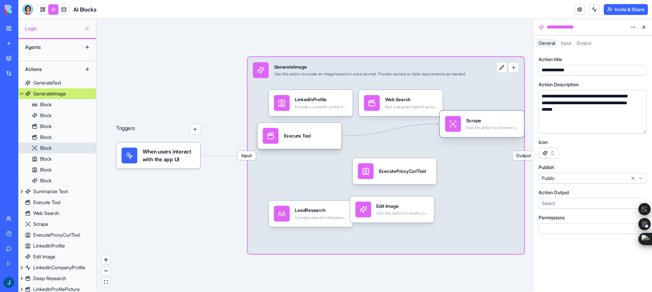
drag, startPoint x: 402, startPoint y: 135, endPoint x: 470, endPoint y: 120, distance: 70.6
click at [470, 120] on div "Scrape" at bounding box center [492, 120] width 53 height 6
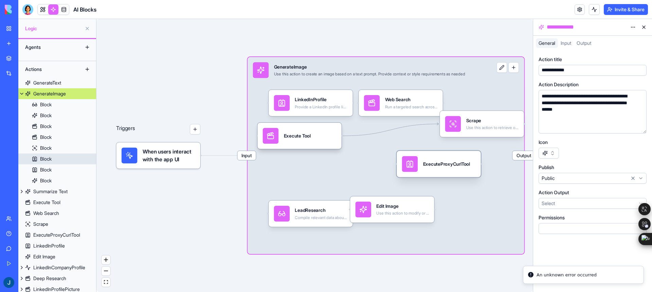
drag, startPoint x: 375, startPoint y: 164, endPoint x: 420, endPoint y: 157, distance: 45.0
click at [420, 157] on div "ExecuteProxyCurlTool" at bounding box center [439, 164] width 74 height 16
click at [397, 163] on div "ExecuteProxyCurlTool" at bounding box center [439, 164] width 84 height 26
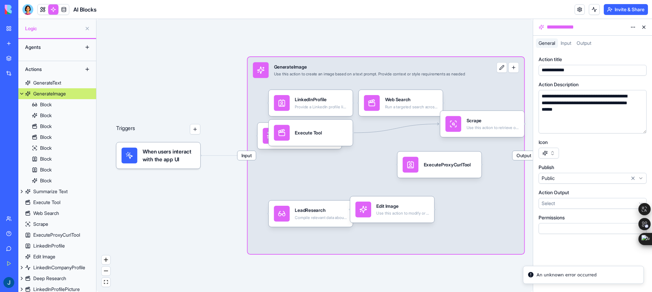
drag, startPoint x: 340, startPoint y: 136, endPoint x: 345, endPoint y: 133, distance: 5.6
click at [345, 133] on div "Execute Tool" at bounding box center [310, 132] width 84 height 26
drag, startPoint x: 353, startPoint y: 132, endPoint x: 395, endPoint y: 163, distance: 52.1
click at [395, 163] on div "Triggers When users interact with the app UI Input GenerateImage Use this actio…" at bounding box center [458, 189] width 422 height 264
click at [428, 156] on div "ExecuteProxyCurlTool" at bounding box center [439, 164] width 84 height 26
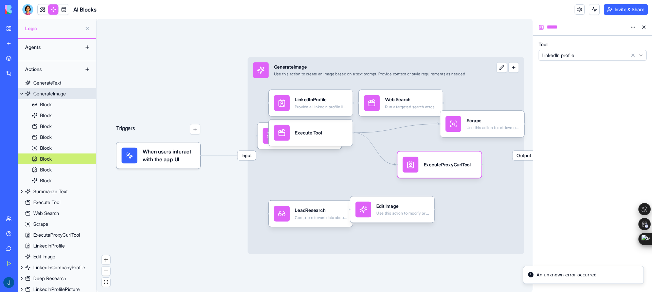
click at [362, 172] on div "Input GenerateImage Use this action to create an image based on a text prompt. …" at bounding box center [385, 155] width 277 height 197
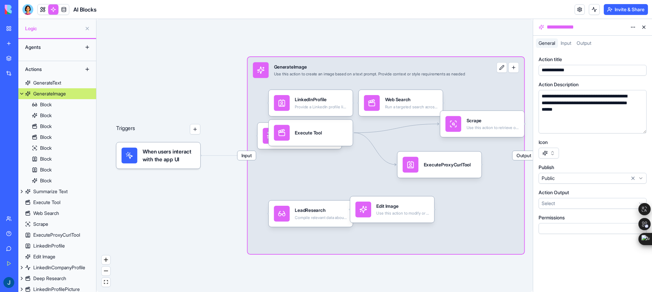
click at [511, 71] on button "button" at bounding box center [513, 67] width 11 height 11
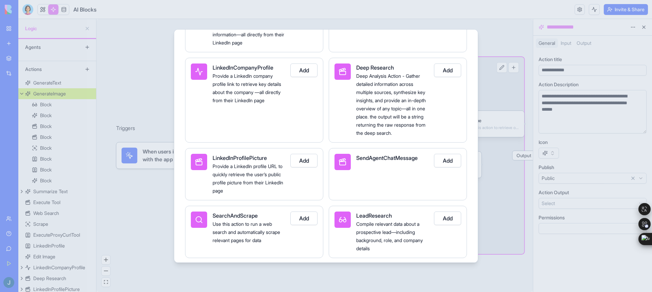
scroll to position [285, 0]
click at [446, 76] on button "Add" at bounding box center [447, 69] width 27 height 14
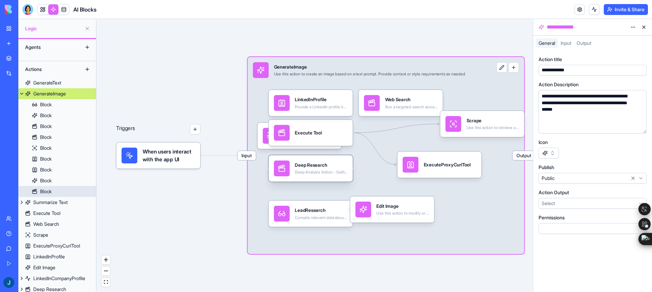
drag, startPoint x: 305, startPoint y: 134, endPoint x: 314, endPoint y: 167, distance: 33.8
click at [314, 167] on div "Deep Research" at bounding box center [321, 165] width 53 height 6
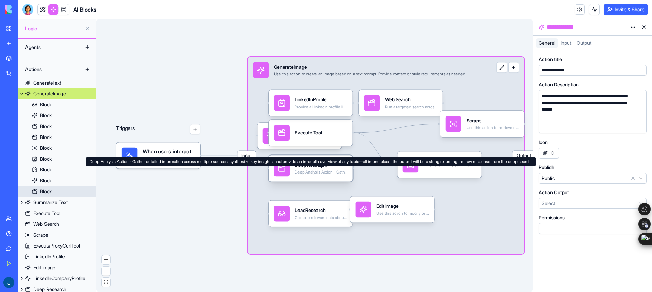
click at [307, 167] on div "Deep Research" at bounding box center [321, 165] width 53 height 6
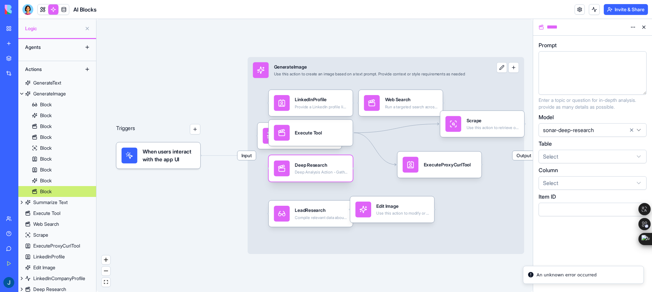
scroll to position [26, 0]
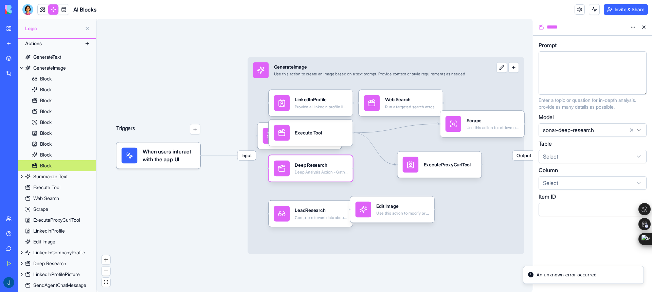
click at [579, 130] on html "BETA My Workspace New app Marketplace Integrations Recent AI Logo Generator Fee…" at bounding box center [326, 146] width 652 height 292
click at [479, 91] on div "Input GenerateImage Use this action to create an image based on a text prompt. …" at bounding box center [385, 155] width 277 height 197
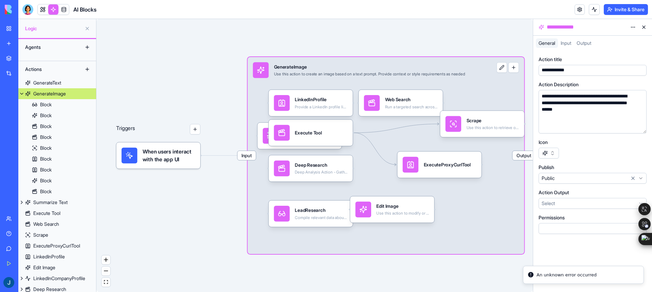
click at [512, 66] on button "button" at bounding box center [513, 67] width 11 height 11
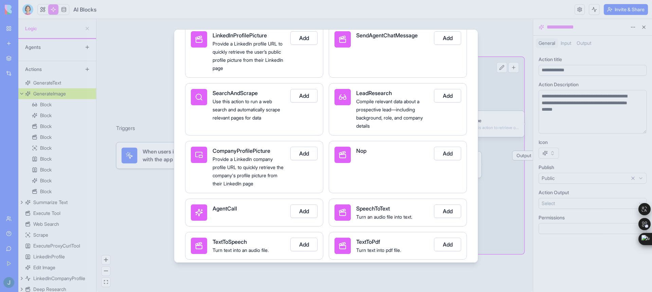
scroll to position [410, 0]
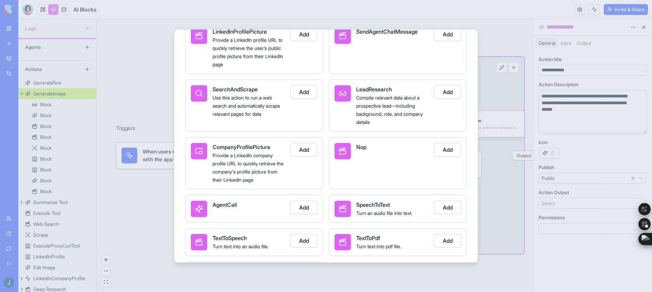
click at [300, 99] on button "Add" at bounding box center [303, 92] width 27 height 14
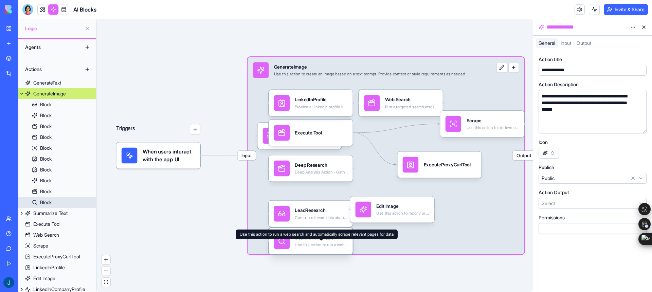
drag, startPoint x: 313, startPoint y: 134, endPoint x: 313, endPoint y: 236, distance: 102.2
click at [313, 236] on body "BETA My Workspace New app Marketplace Integrations Recent AI Logo Generator Fee…" at bounding box center [326, 146] width 652 height 292
click at [324, 241] on div "SearchAndScrape" at bounding box center [321, 238] width 53 height 6
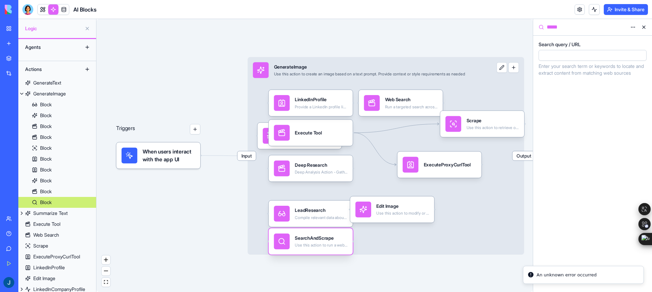
scroll to position [37, 0]
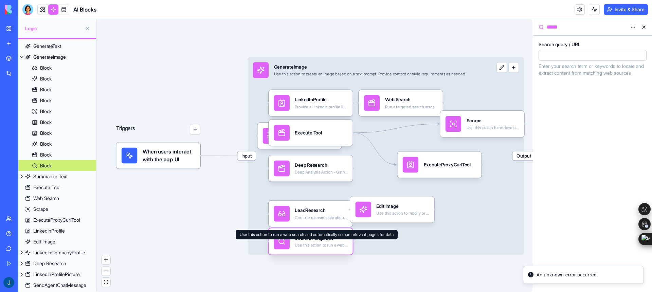
click at [337, 245] on div "Use this action to run a web search and automatically scrape relevant pages for…" at bounding box center [321, 245] width 53 height 5
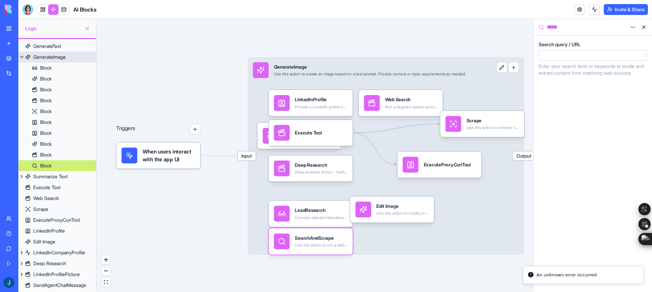
click at [510, 66] on button "button" at bounding box center [513, 67] width 11 height 11
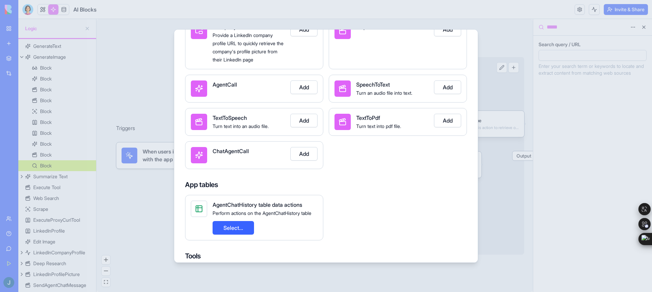
scroll to position [531, 0]
click at [447, 125] on button "Add" at bounding box center [447, 120] width 27 height 14
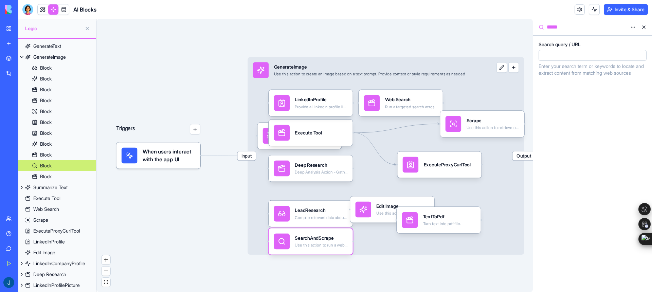
drag, startPoint x: 317, startPoint y: 136, endPoint x: 457, endPoint y: 220, distance: 162.6
click at [457, 220] on div "TextToPdf Turn text into pdf file." at bounding box center [442, 220] width 38 height 16
click at [451, 219] on div "TextToPdf" at bounding box center [442, 217] width 38 height 6
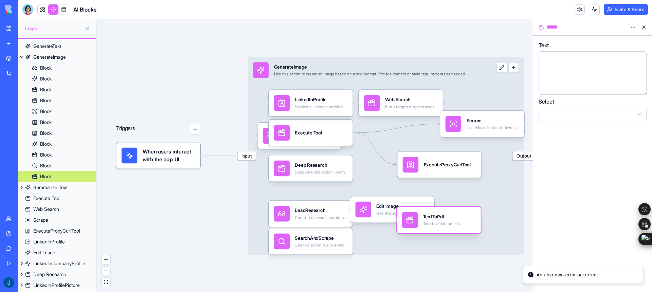
scroll to position [48, 0]
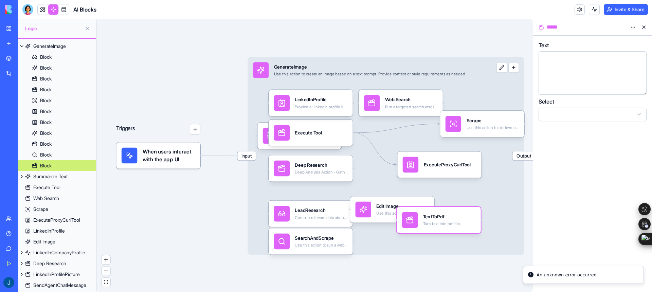
click at [556, 116] on html "BETA My Workspace New app Marketplace Integrations Recent AI Logo Generator Fee…" at bounding box center [326, 146] width 652 height 292
click at [489, 101] on div "Input GenerateImage Use this action to create an image based on a text prompt. …" at bounding box center [385, 156] width 277 height 198
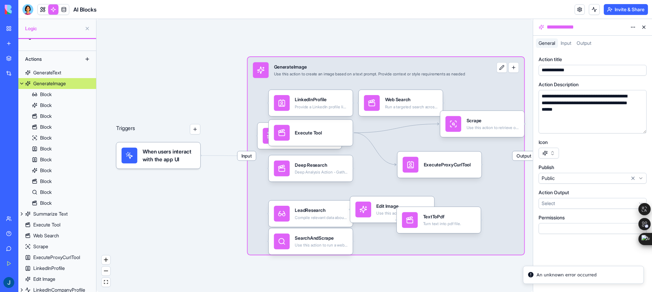
scroll to position [0, 0]
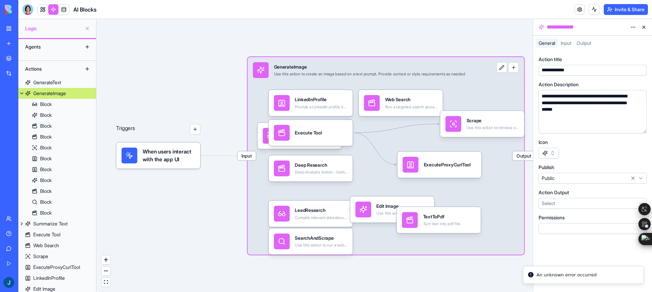
click at [513, 67] on button "button" at bounding box center [513, 67] width 11 height 11
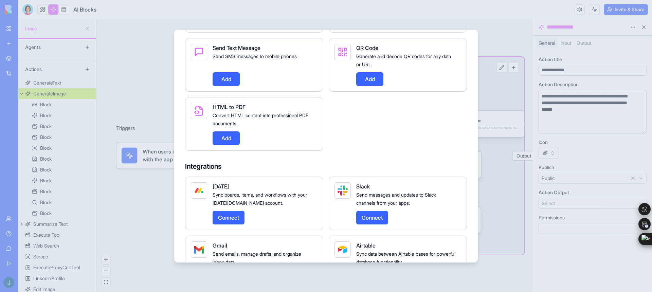
scroll to position [1050, 0]
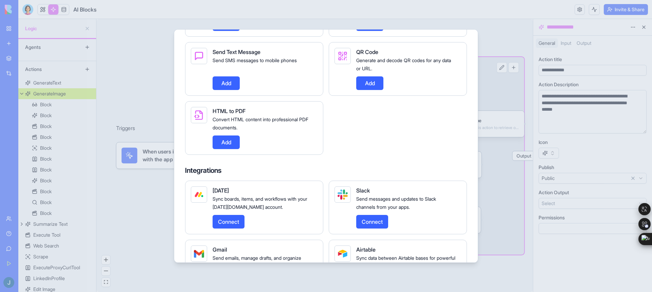
click at [373, 90] on button "Add" at bounding box center [369, 83] width 27 height 14
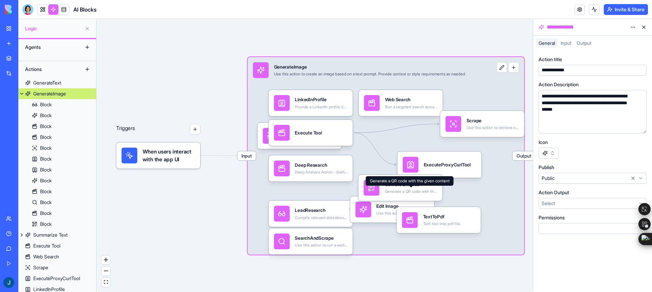
drag, startPoint x: 334, startPoint y: 137, endPoint x: 434, endPoint y: 189, distance: 113.4
click at [434, 189] on div "GenrateQRCode Generate a QR code with the given content" at bounding box center [411, 188] width 53 height 16
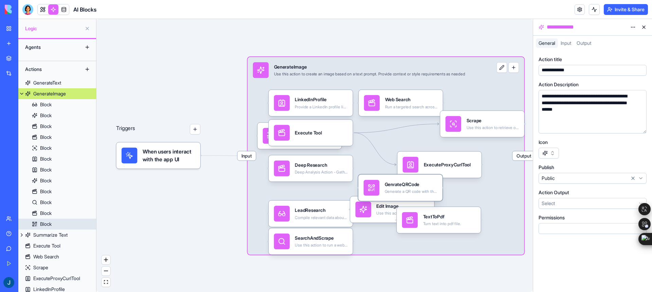
click at [390, 189] on div "Generate a QR code with the given content" at bounding box center [411, 191] width 53 height 5
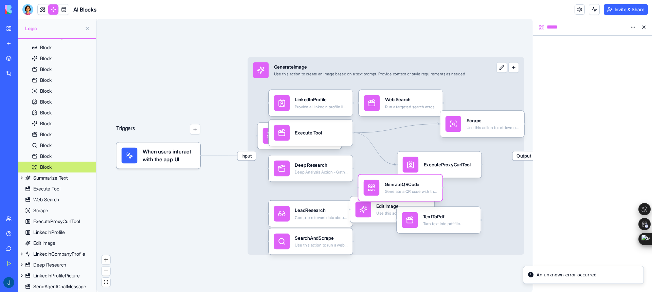
scroll to position [58, 0]
click at [373, 186] on rect at bounding box center [374, 186] width 2 height 2
click at [383, 153] on div "Input GenerateImage Use this action to create an image based on a text prompt. …" at bounding box center [385, 156] width 277 height 198
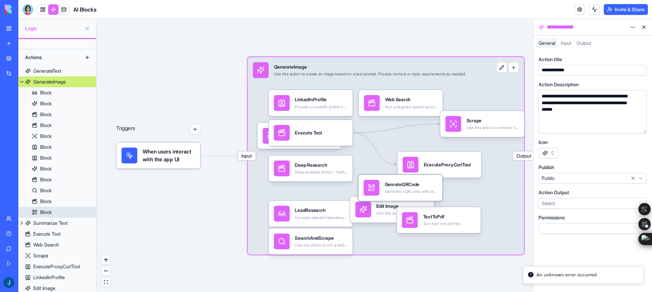
click at [368, 184] on icon at bounding box center [371, 188] width 8 height 8
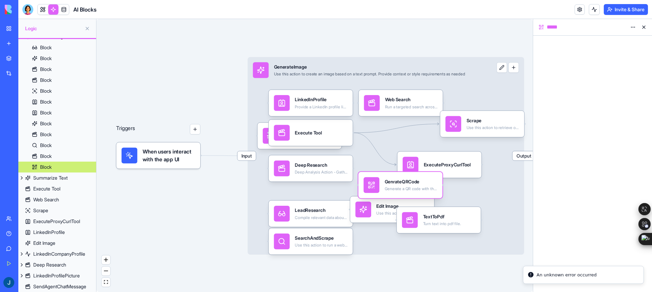
scroll to position [58, 0]
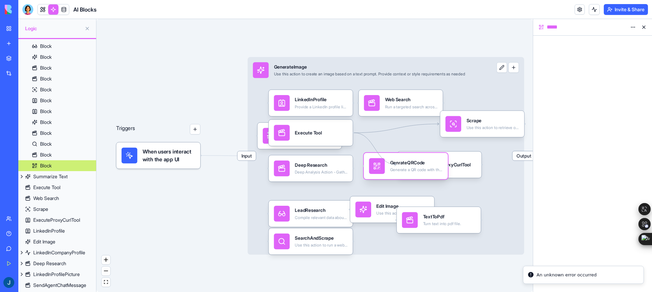
drag, startPoint x: 368, startPoint y: 184, endPoint x: 374, endPoint y: 162, distance: 22.4
click at [374, 162] on icon at bounding box center [377, 166] width 8 height 8
click at [373, 166] on icon at bounding box center [377, 166] width 8 height 8
click at [411, 128] on icon "Edge from 68c827ad1a023b2c25752bc6 to 68c828355e3adfa8aac79ebc" at bounding box center [396, 128] width 85 height 9
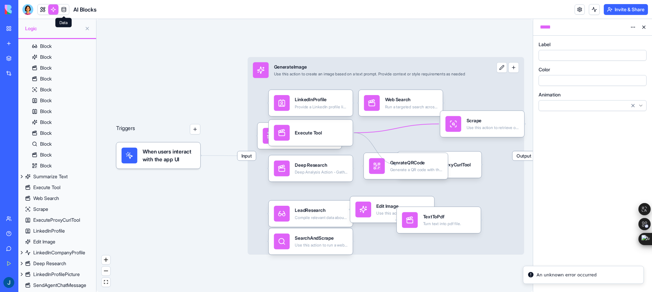
click at [62, 12] on span at bounding box center [63, 9] width 19 height 19
click at [12, 29] on link "My Workspace" at bounding box center [15, 29] width 27 height 14
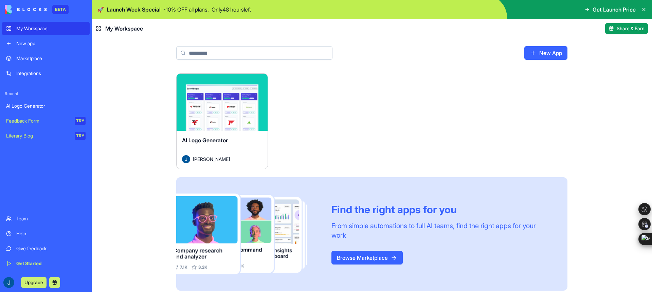
click at [26, 157] on div "Marketplace Integrations Recent AI Logo Generator Feedback Form TRY Literary Bl…" at bounding box center [46, 131] width 88 height 159
click at [358, 125] on div "Launch AI Logo Generator [PERSON_NAME] Find the right apps for you From simple …" at bounding box center [371, 181] width 391 height 217
